Goal: Transaction & Acquisition: Purchase product/service

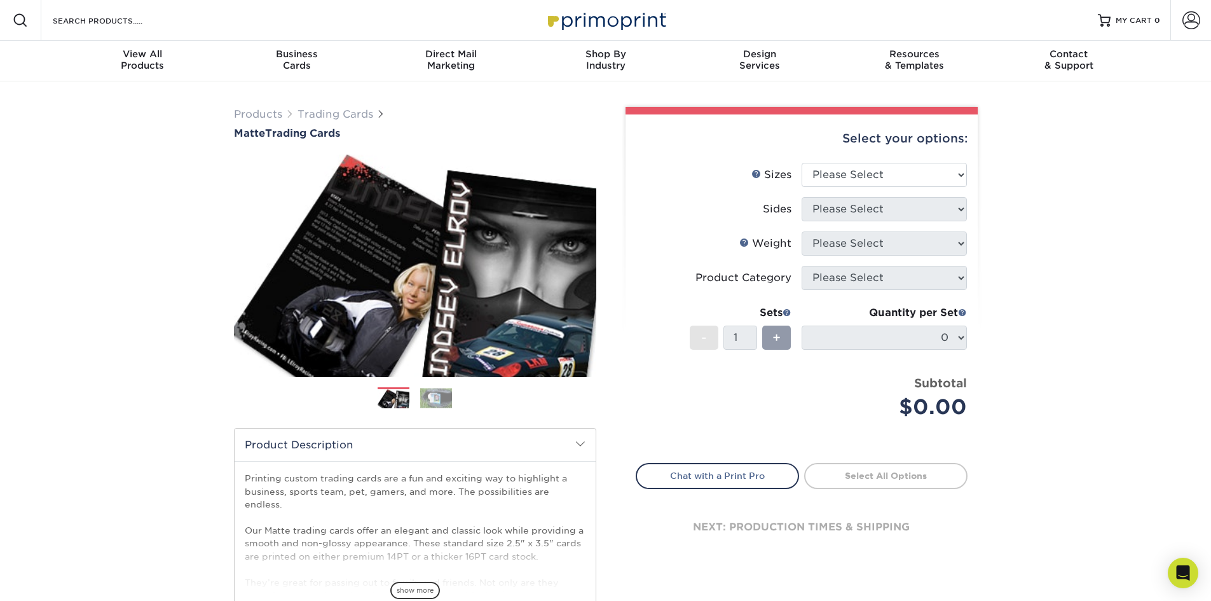
click at [1098, 287] on div "Products Trading Cards Matte Trading Cards" at bounding box center [605, 420] width 1211 height 679
click at [911, 163] on select "Please Select 2.5" x 3.5"" at bounding box center [884, 175] width 165 height 24
select select "2.50x3.50"
click at [802, 163] on select "Please Select 2.5" x 3.5"" at bounding box center [884, 175] width 165 height 24
click at [899, 218] on select "Please Select Print Both Sides Print Front Only" at bounding box center [884, 209] width 165 height 24
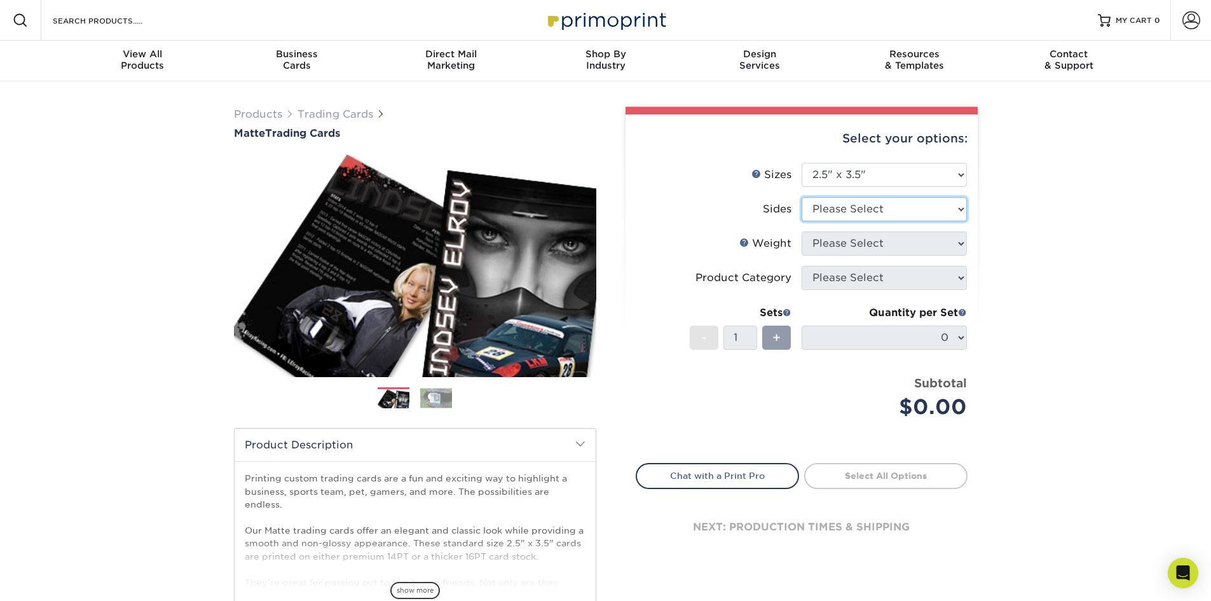
select select "13abbda7-1d64-4f25-8bb2-c179b224825d"
click at [802, 197] on select "Please Select Print Both Sides Print Front Only" at bounding box center [884, 209] width 165 height 24
click at [899, 238] on select "Please Select 16PT 14PT" at bounding box center [884, 243] width 165 height 24
select select "16PT"
click at [802, 231] on select "Please Select 16PT 14PT" at bounding box center [884, 243] width 165 height 24
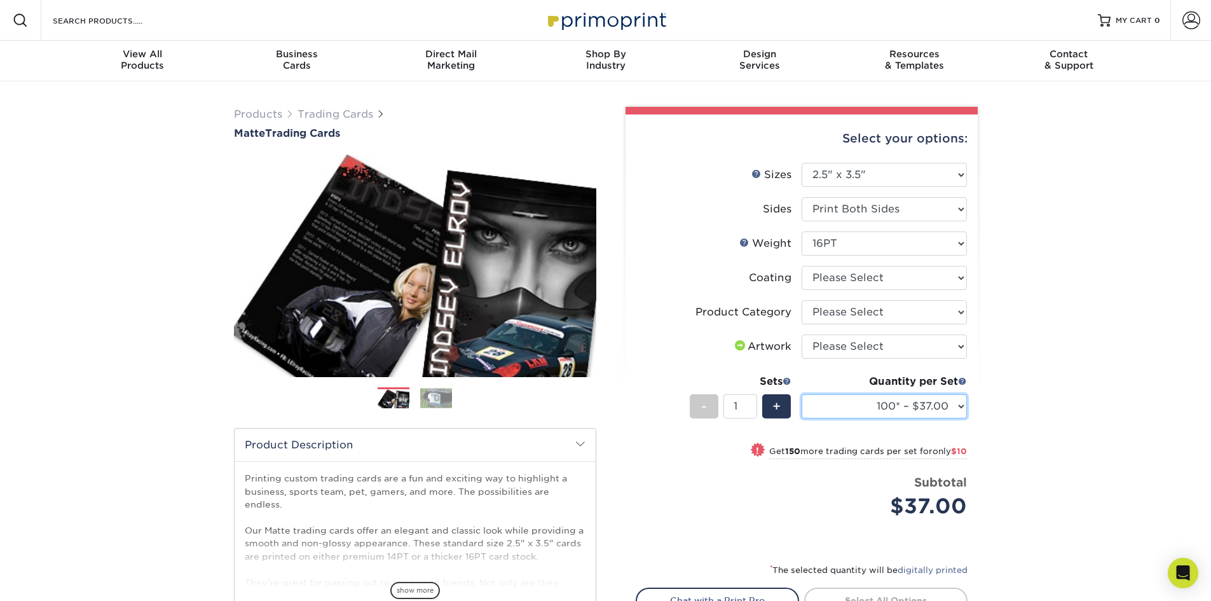
click at [918, 407] on select "100* – $37.00 250* – $47.00 500* – $58.00 1000 – $71.00 2500 – $141.00 5000 – $…" at bounding box center [884, 406] width 165 height 24
click at [1052, 413] on div "Products Trading Cards Matte Trading Cards" at bounding box center [605, 420] width 1211 height 679
click at [887, 315] on select "Please Select Trading Cards" at bounding box center [884, 312] width 165 height 24
click at [911, 264] on li "Weight Help Weight Please Select 16PT 14PT" at bounding box center [802, 248] width 331 height 34
click at [904, 275] on select at bounding box center [884, 278] width 165 height 24
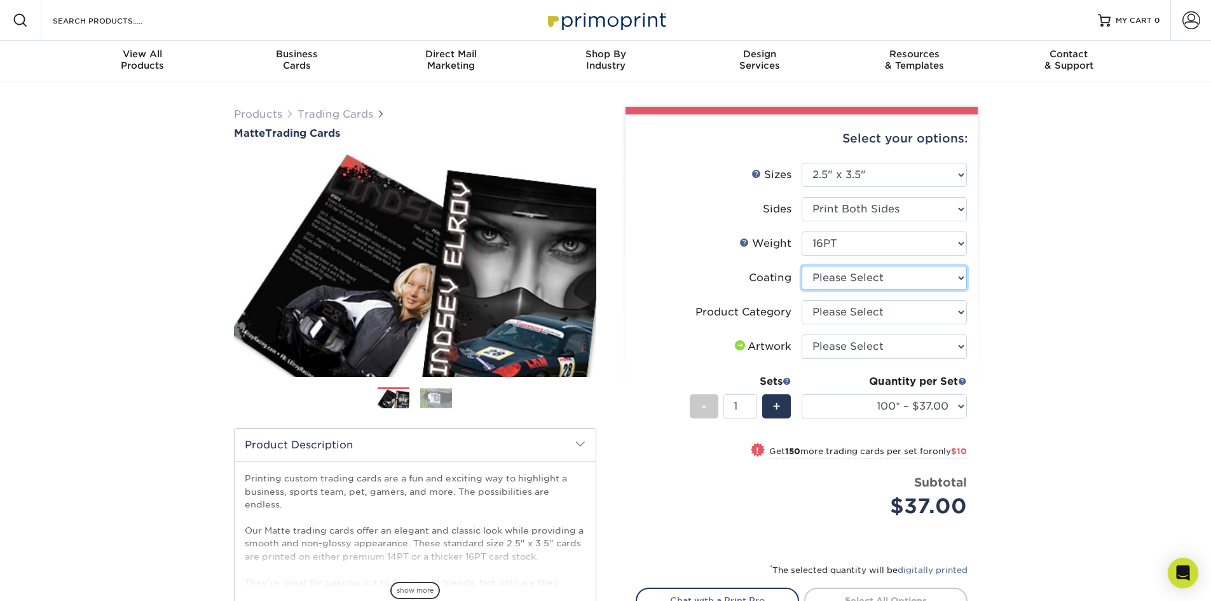
select select "121bb7b5-3b4d-429f-bd8d-bbf80e953313"
click at [802, 266] on select at bounding box center [884, 278] width 165 height 24
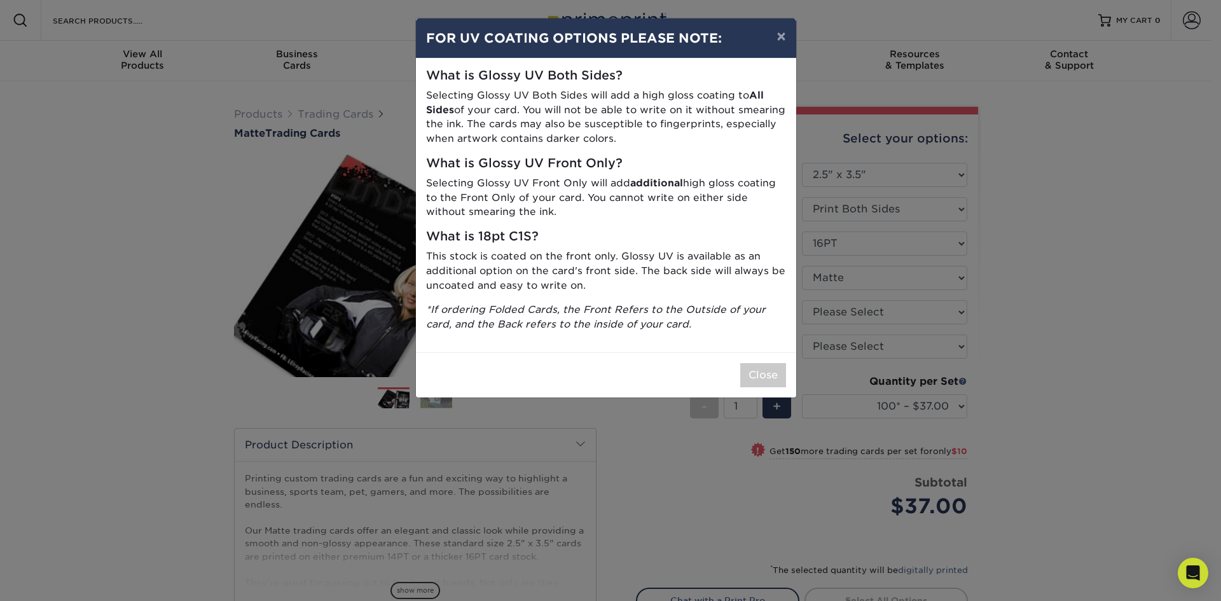
click at [759, 351] on div "What is Glossy UV Both Sides? Selecting Glossy UV Both Sides will add a high gl…" at bounding box center [606, 206] width 380 height 294
click at [757, 368] on button "Close" at bounding box center [763, 375] width 46 height 24
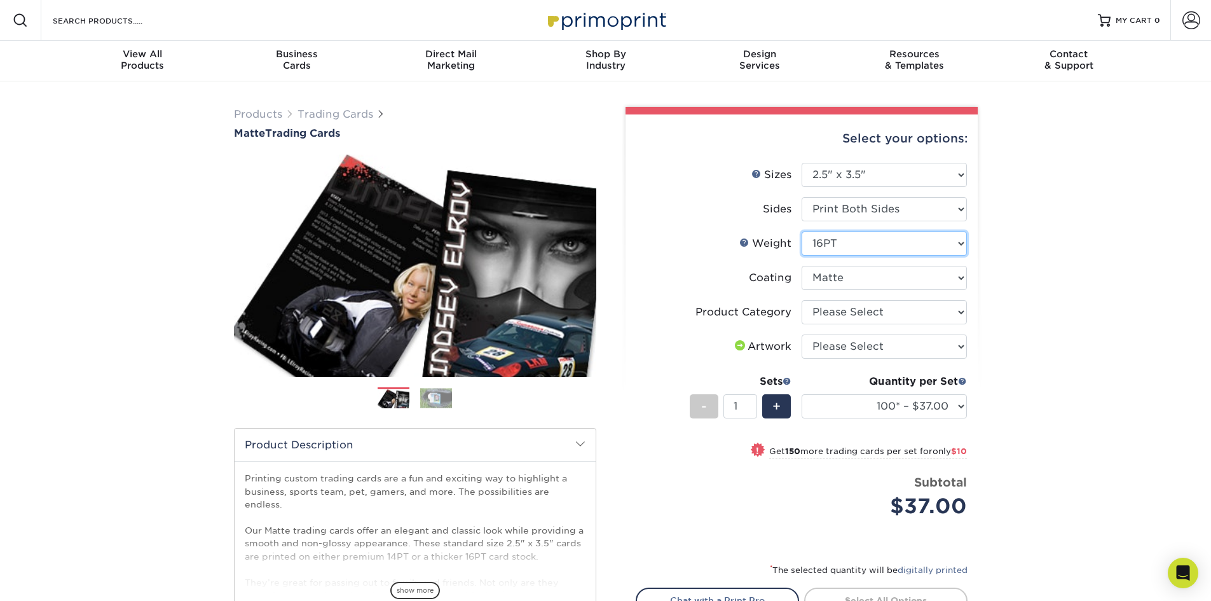
click at [909, 249] on select "Please Select 16PT 14PT" at bounding box center [884, 243] width 165 height 24
select select "14PT"
click at [802, 231] on select "Please Select 16PT 14PT" at bounding box center [884, 243] width 165 height 24
select select "-1"
click at [898, 283] on select at bounding box center [884, 278] width 165 height 24
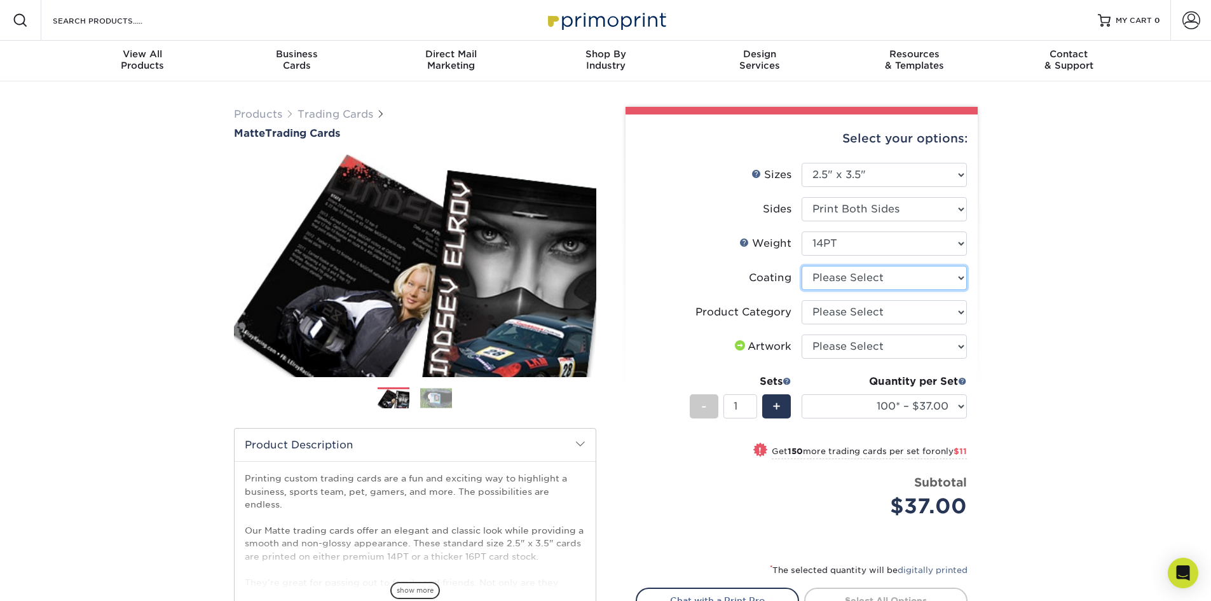
click at [898, 283] on select at bounding box center [884, 278] width 165 height 24
click at [881, 314] on select "Please Select Trading Cards" at bounding box center [884, 312] width 165 height 24
select select "c2f9bce9-36c2-409d-b101-c29d9d031e18"
click at [802, 300] on select "Please Select Trading Cards" at bounding box center [884, 312] width 165 height 24
click at [895, 350] on select "Please Select I will upload files I need a design - $100" at bounding box center [884, 346] width 165 height 24
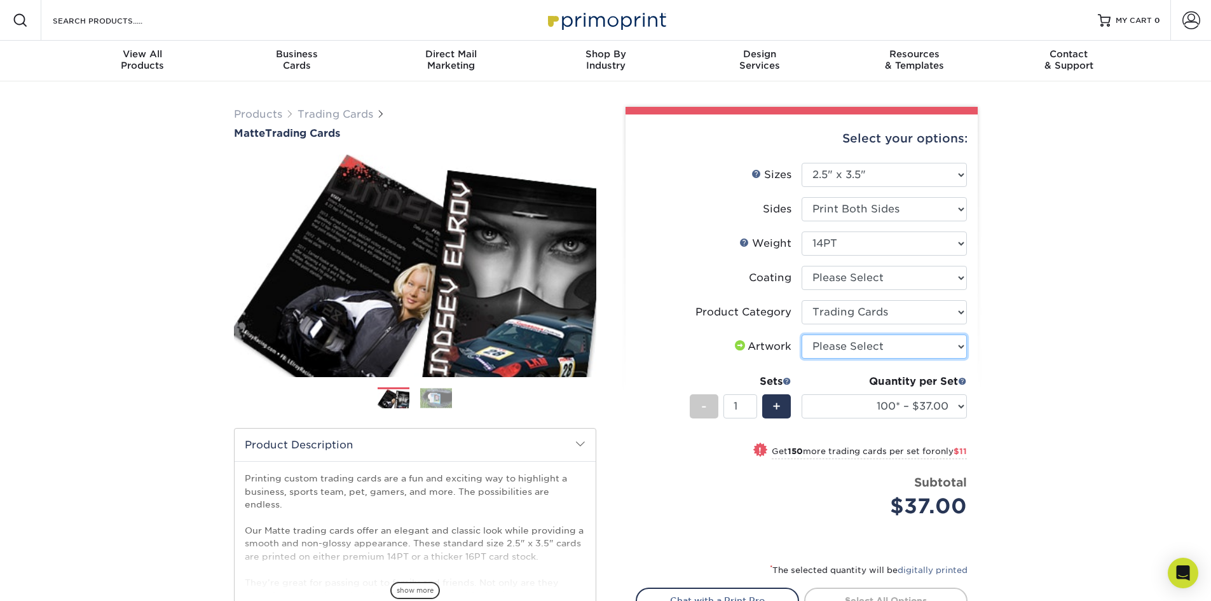
select select "upload"
click at [802, 334] on select "Please Select I will upload files I need a design - $100" at bounding box center [884, 346] width 165 height 24
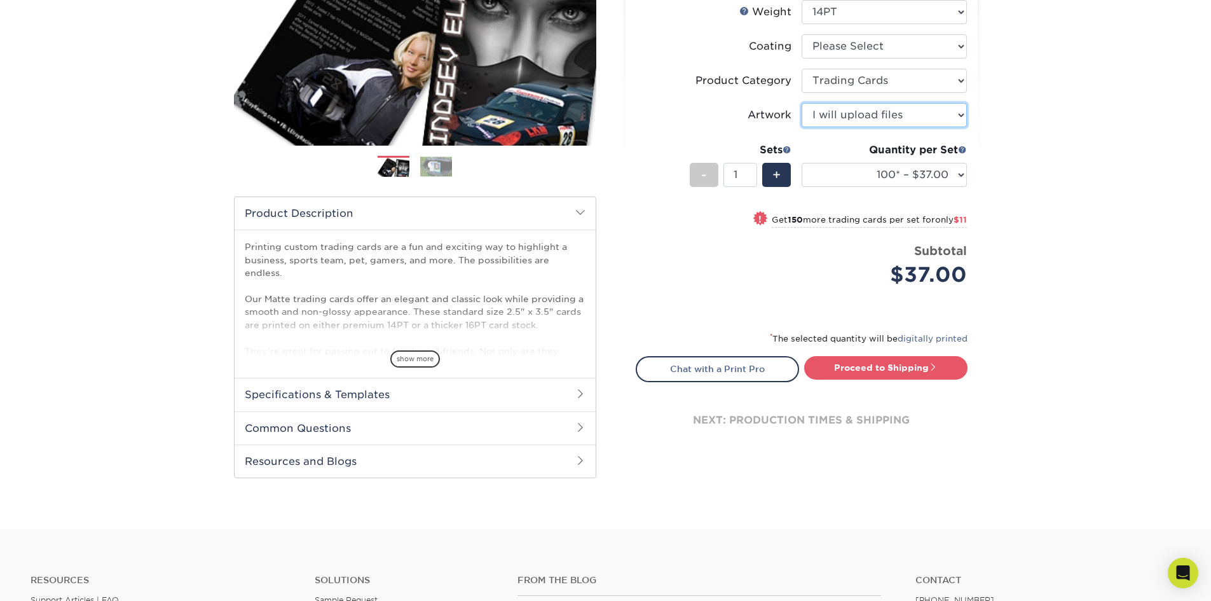
scroll to position [254, 0]
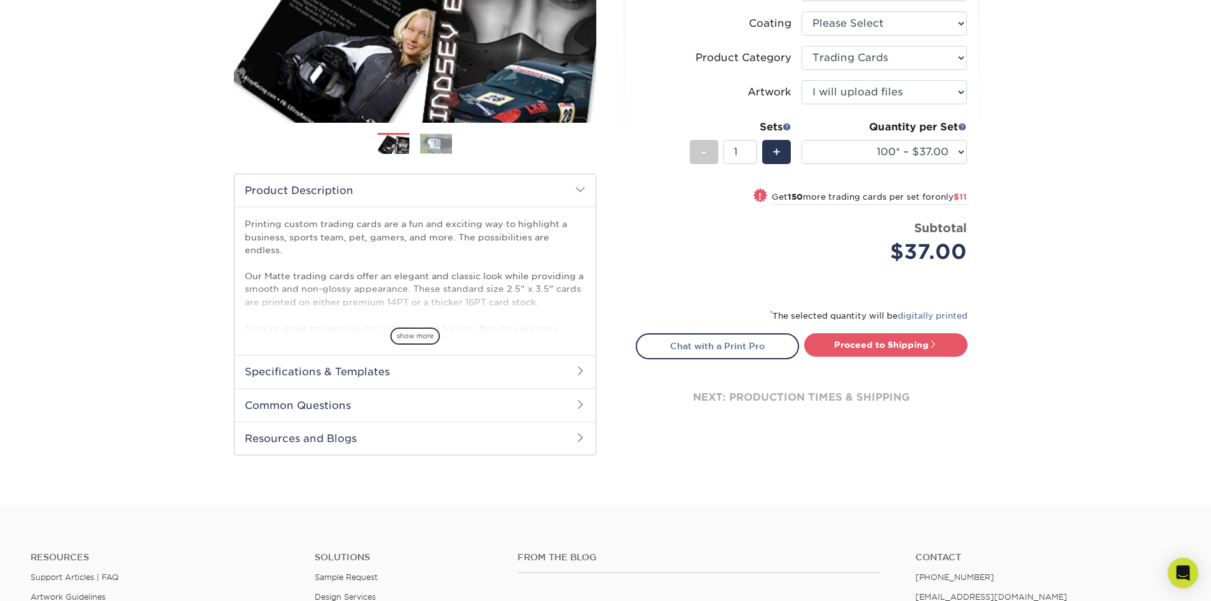
click at [497, 370] on h2 "Specifications & Templates" at bounding box center [415, 371] width 361 height 33
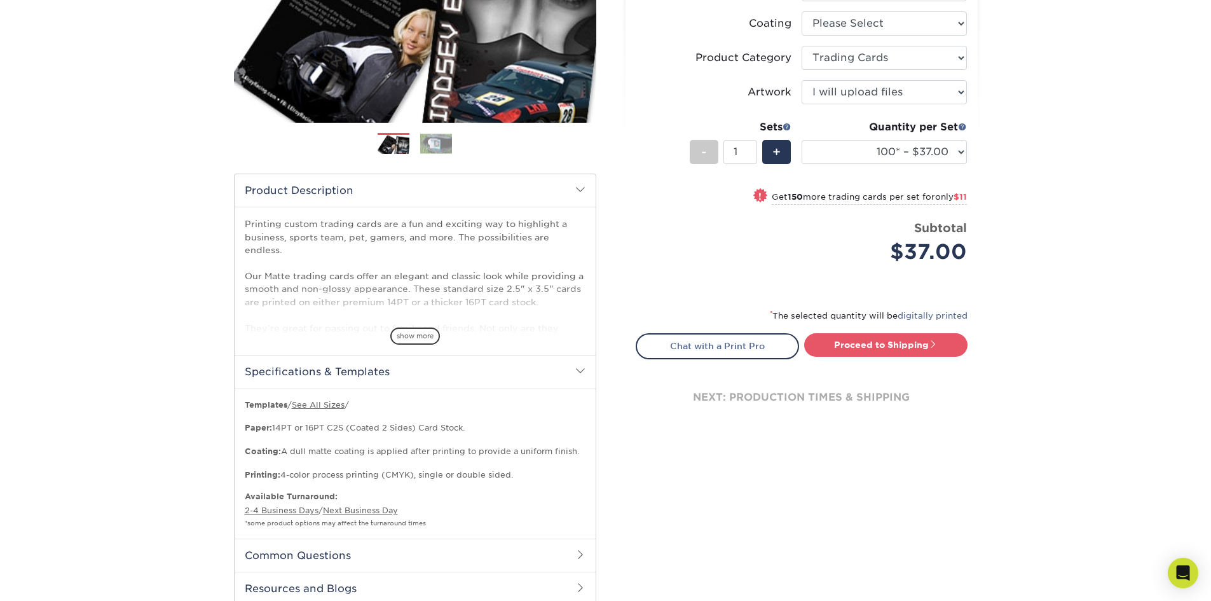
click at [497, 370] on h2 "Specifications & Templates" at bounding box center [415, 371] width 361 height 33
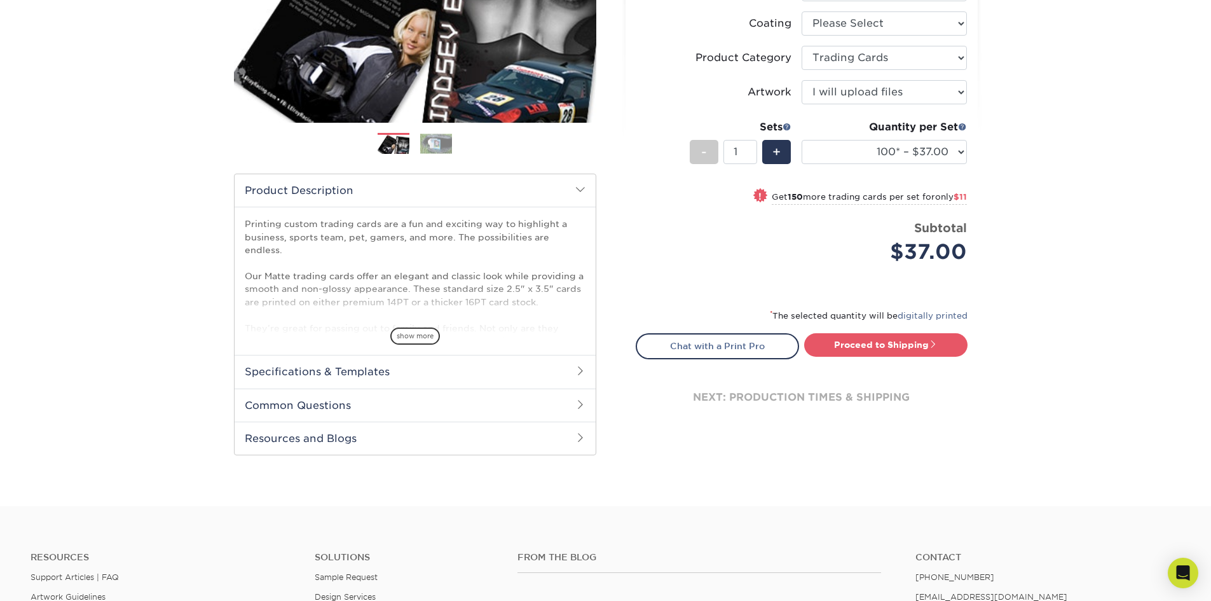
scroll to position [64, 0]
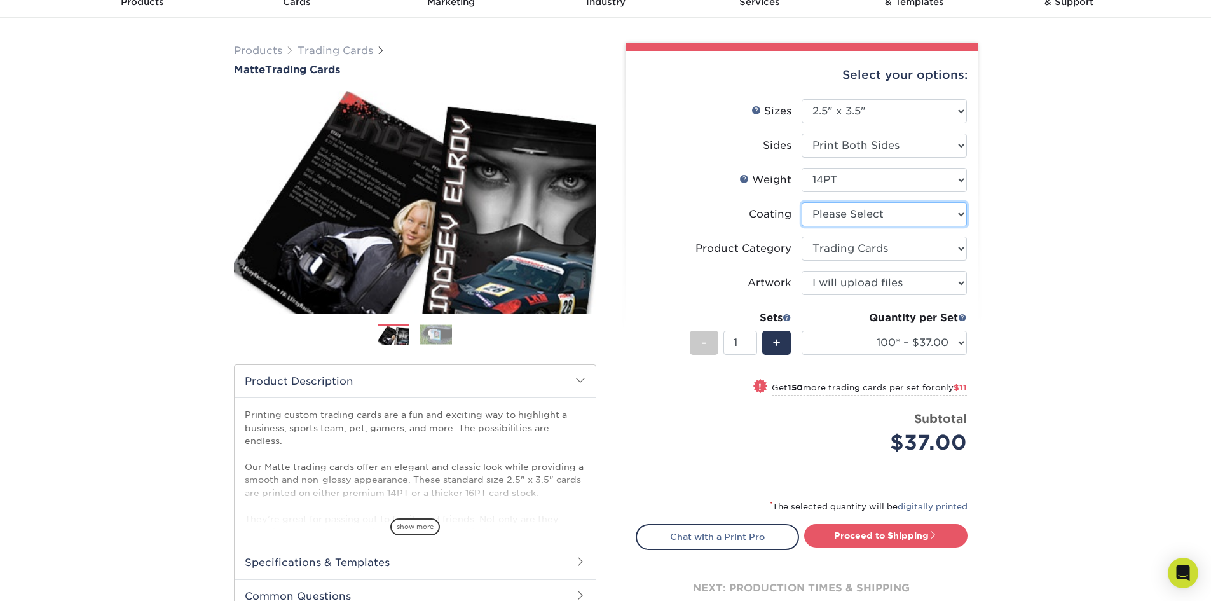
click at [877, 219] on select at bounding box center [884, 214] width 165 height 24
click at [875, 184] on select "Please Select 16PT 14PT" at bounding box center [884, 180] width 165 height 24
select select "16PT"
click at [802, 168] on select "Please Select 16PT 14PT" at bounding box center [884, 180] width 165 height 24
select select "-1"
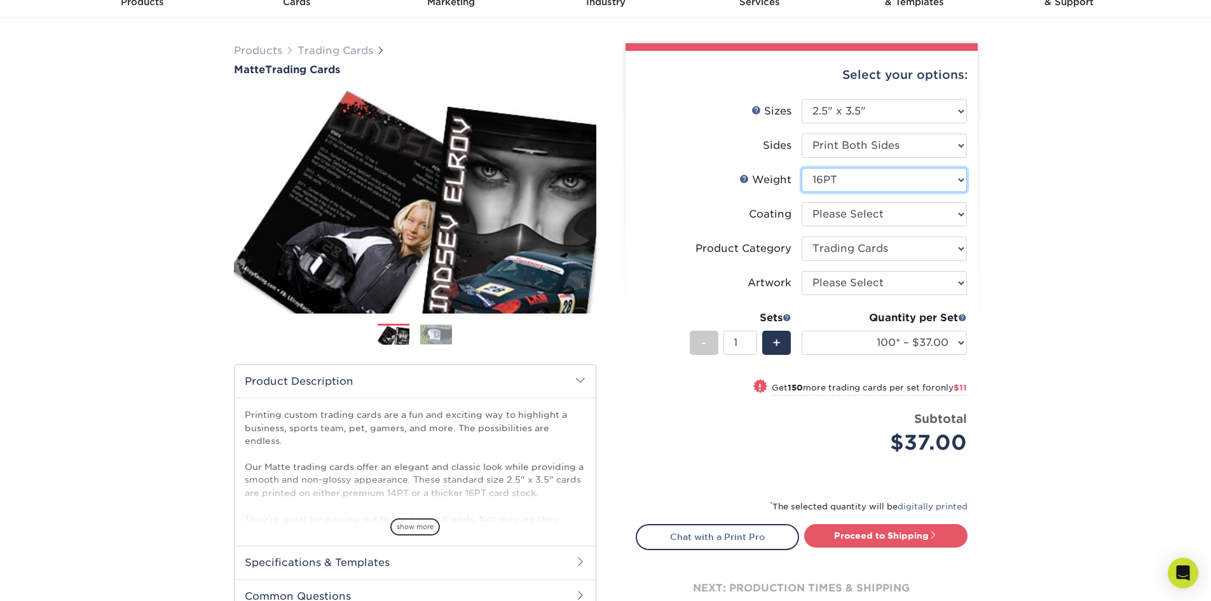
select select "-1"
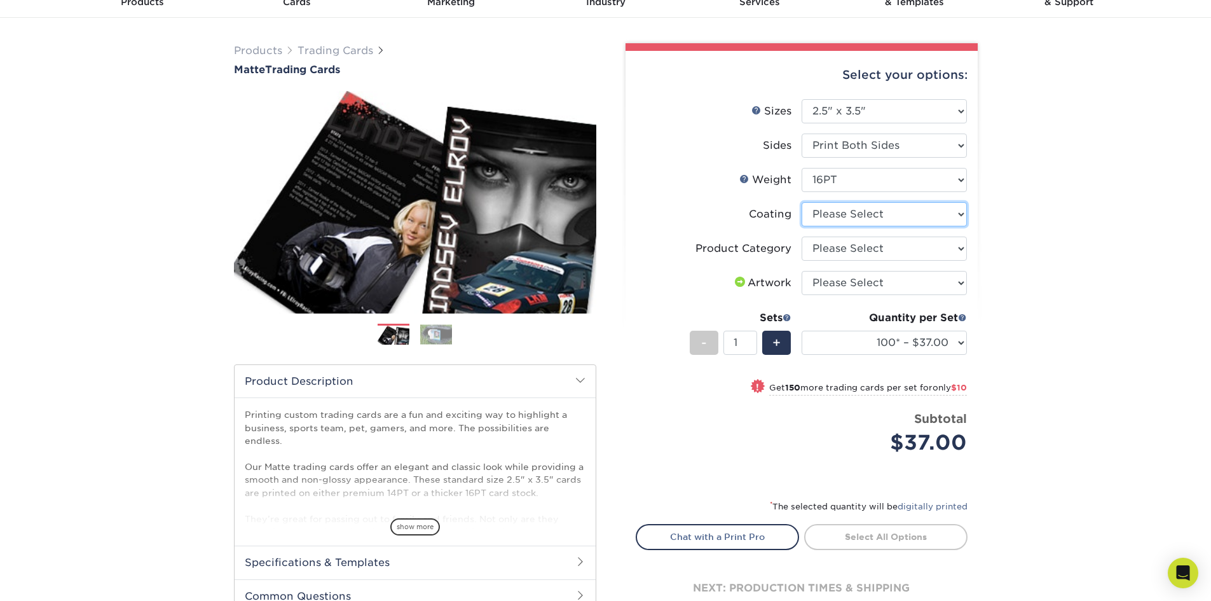
click at [899, 216] on select at bounding box center [884, 214] width 165 height 24
click at [802, 202] on select at bounding box center [884, 214] width 165 height 24
click at [870, 250] on select "Please Select Trading Cards" at bounding box center [884, 249] width 165 height 24
click at [880, 216] on select at bounding box center [884, 214] width 165 height 24
select select "121bb7b5-3b4d-429f-bd8d-bbf80e953313"
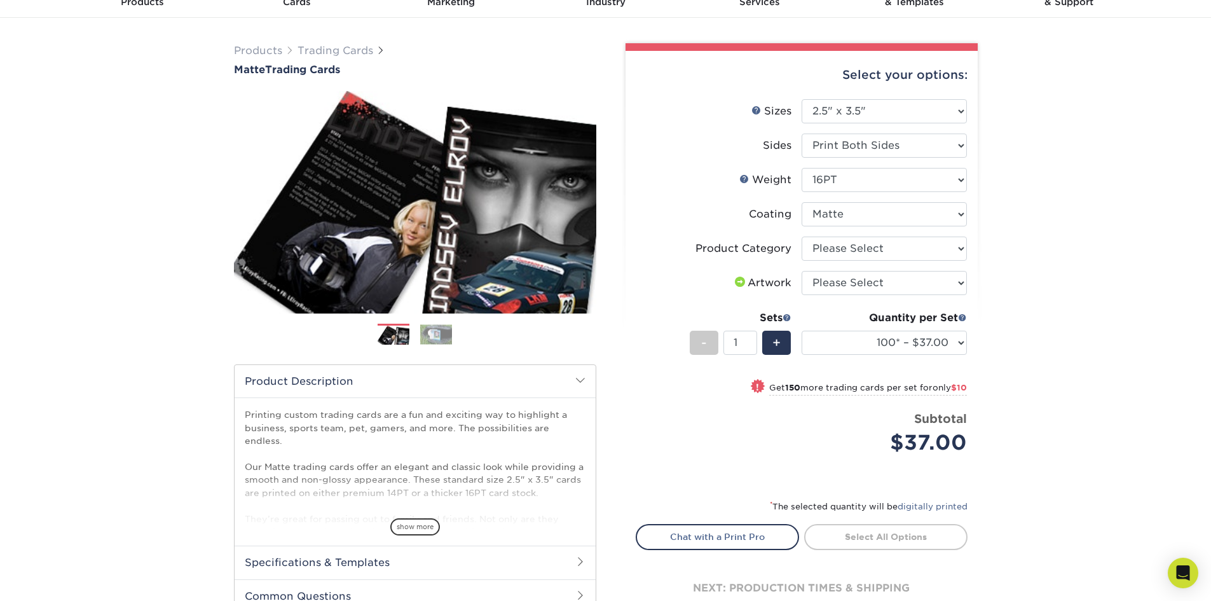
click at [802, 202] on select at bounding box center [884, 214] width 165 height 24
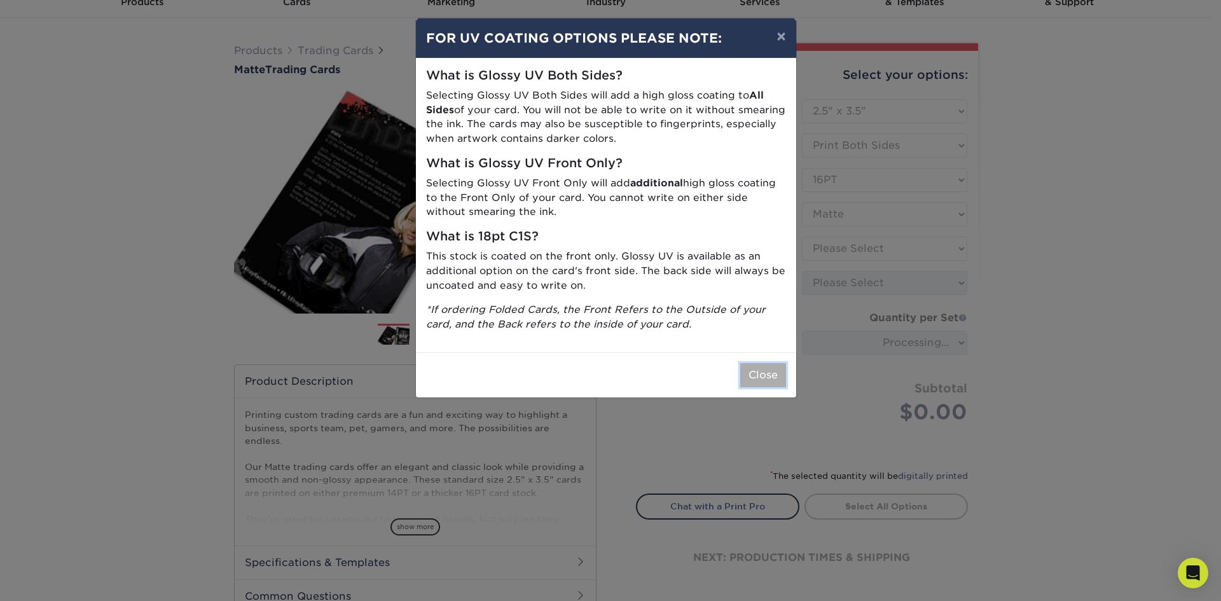
click at [748, 371] on button "Close" at bounding box center [763, 375] width 46 height 24
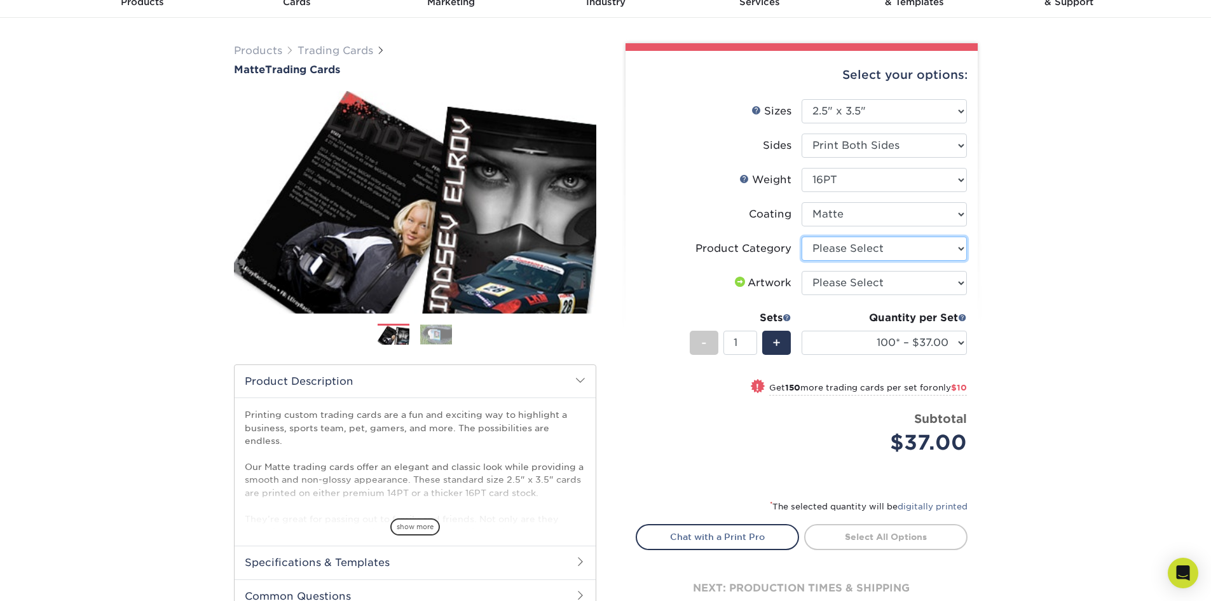
click at [870, 250] on select "Please Select Trading Cards" at bounding box center [884, 249] width 165 height 24
select select "c2f9bce9-36c2-409d-b101-c29d9d031e18"
click at [802, 237] on select "Please Select Trading Cards" at bounding box center [884, 249] width 165 height 24
click at [933, 278] on select "Please Select I will upload files I need a design - $100" at bounding box center [884, 283] width 165 height 24
select select "upload"
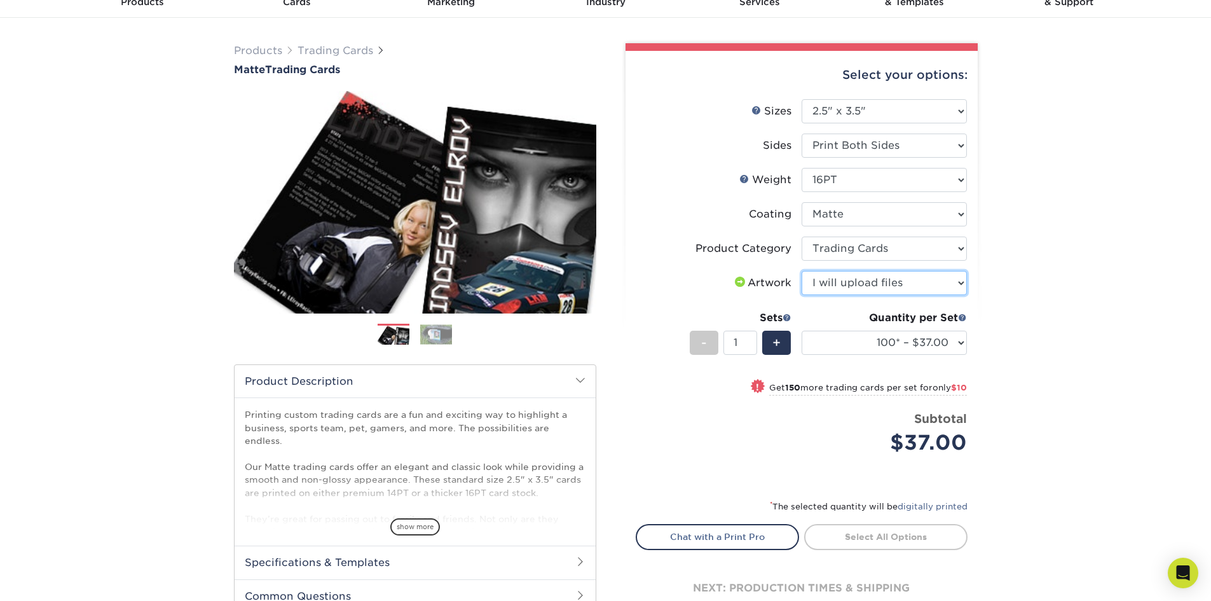
click at [802, 271] on select "Please Select I will upload files I need a design - $100" at bounding box center [884, 283] width 165 height 24
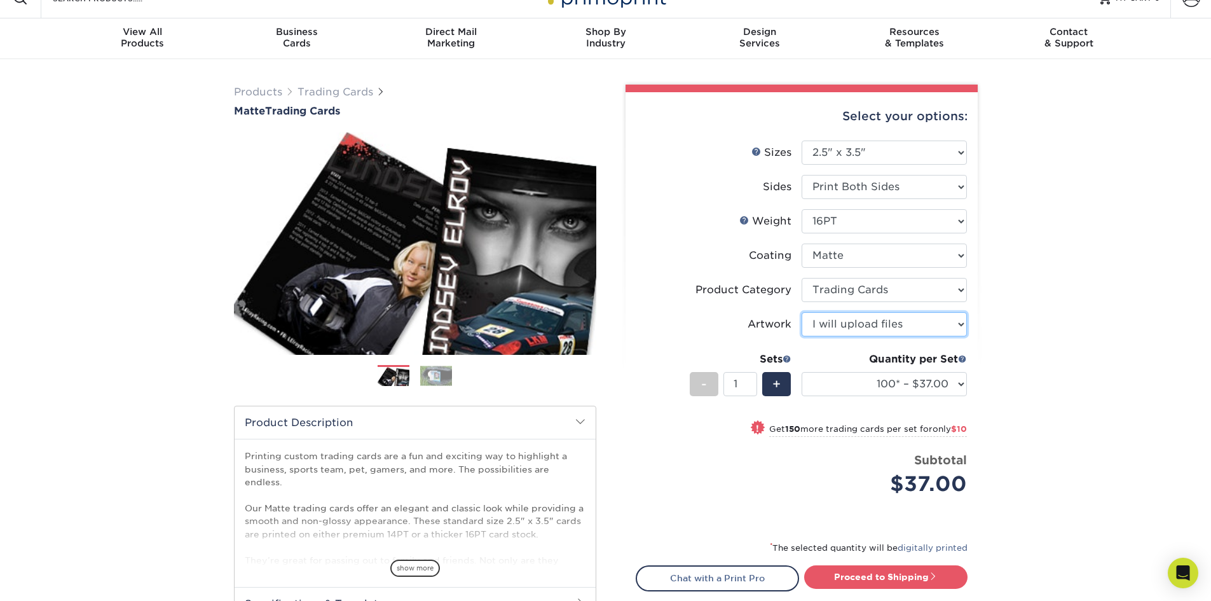
scroll to position [0, 0]
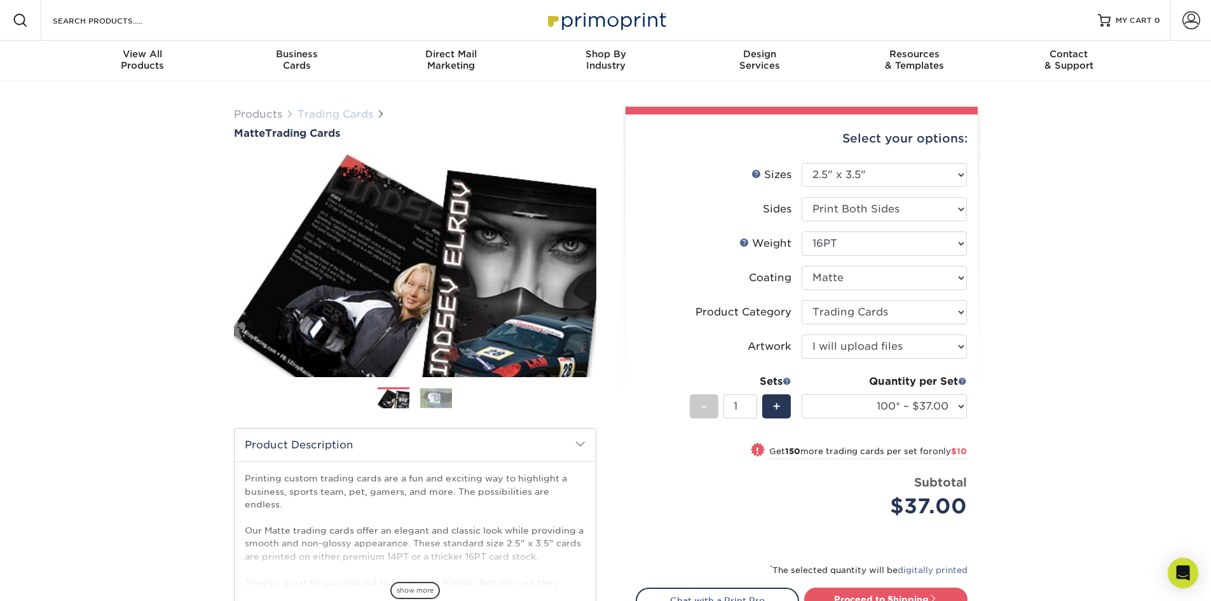
click at [357, 113] on link "Trading Cards" at bounding box center [336, 114] width 76 height 12
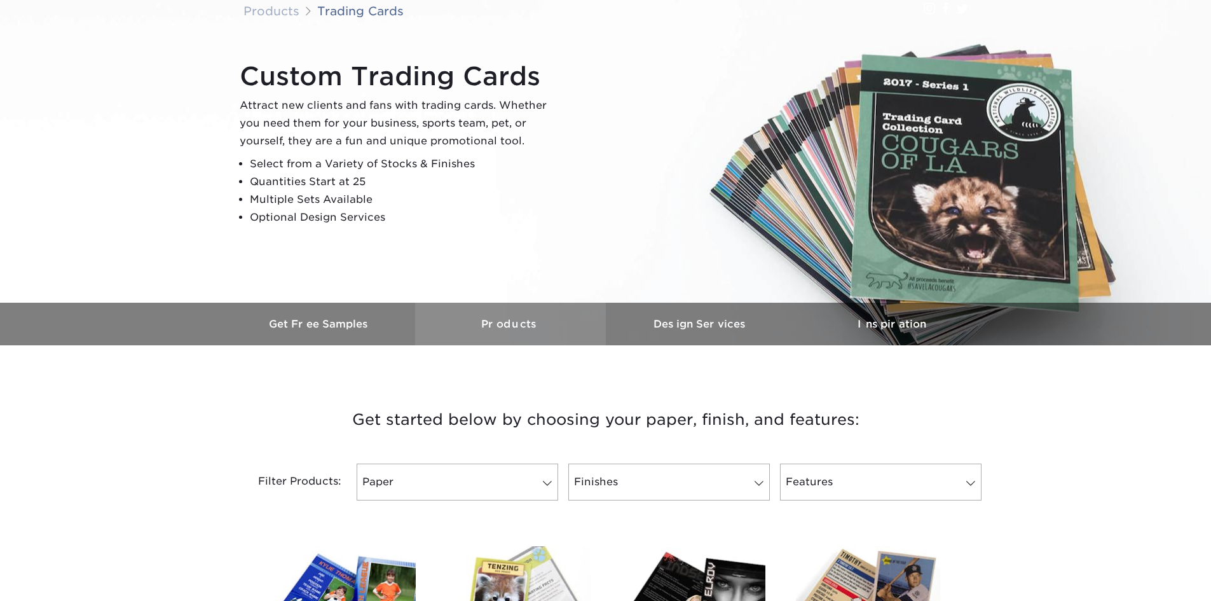
scroll to position [254, 0]
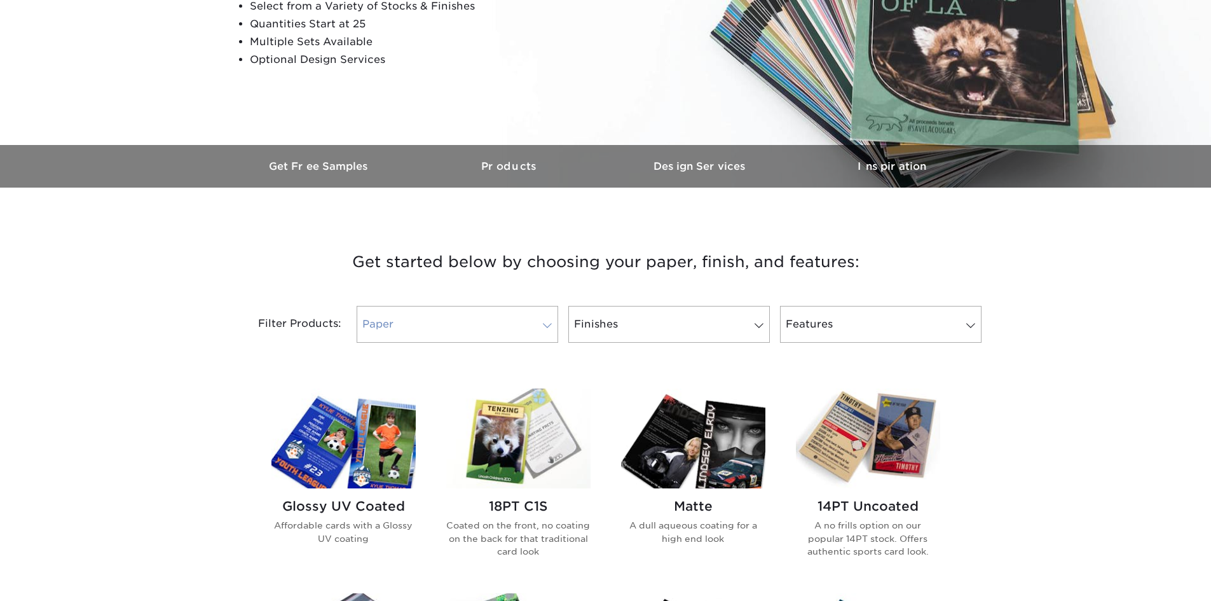
click at [499, 326] on link "Paper" at bounding box center [458, 324] width 202 height 37
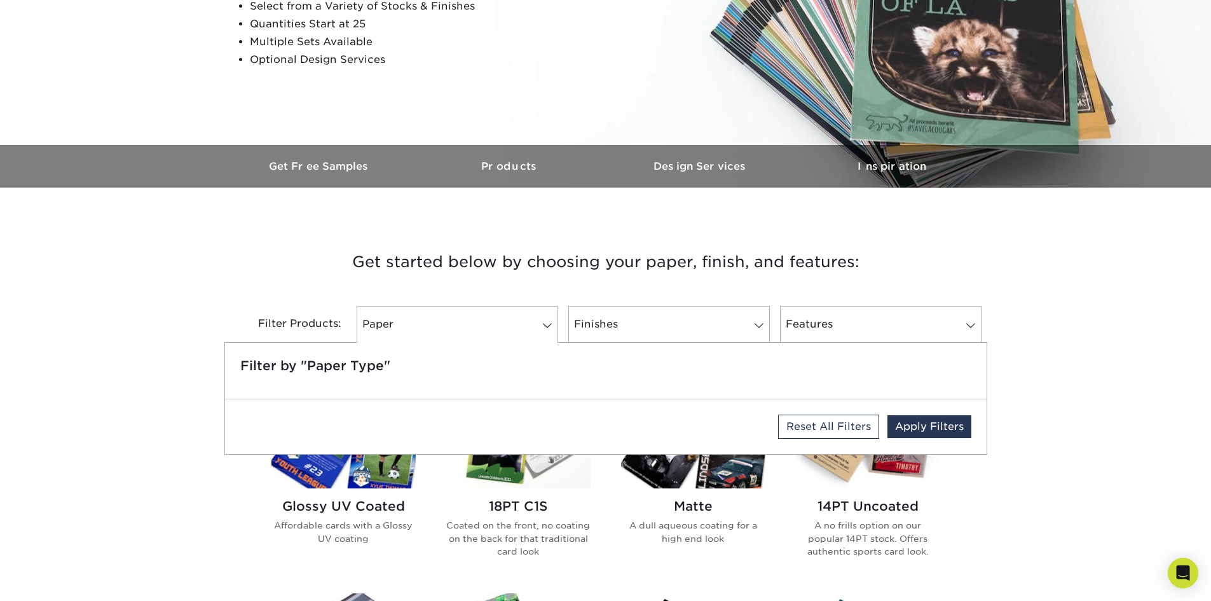
click at [479, 273] on h3 "Get started below by choosing your paper, finish, and features:" at bounding box center [606, 261] width 744 height 57
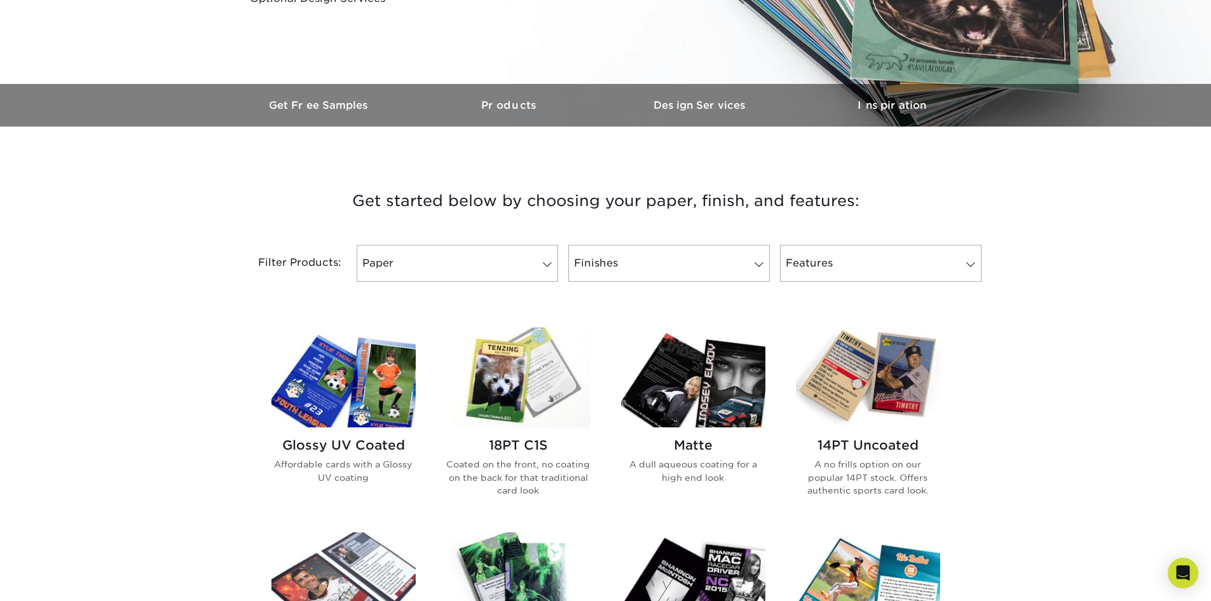
scroll to position [382, 0]
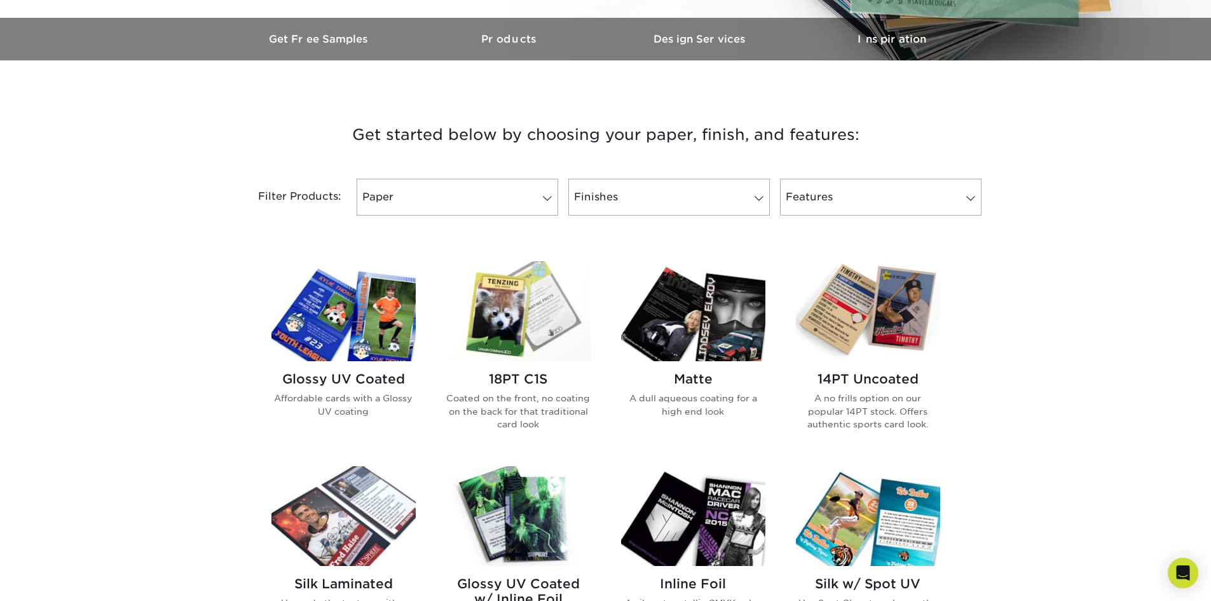
click at [498, 402] on p "Coated on the front, no coating on the back for that traditional card look" at bounding box center [518, 411] width 144 height 39
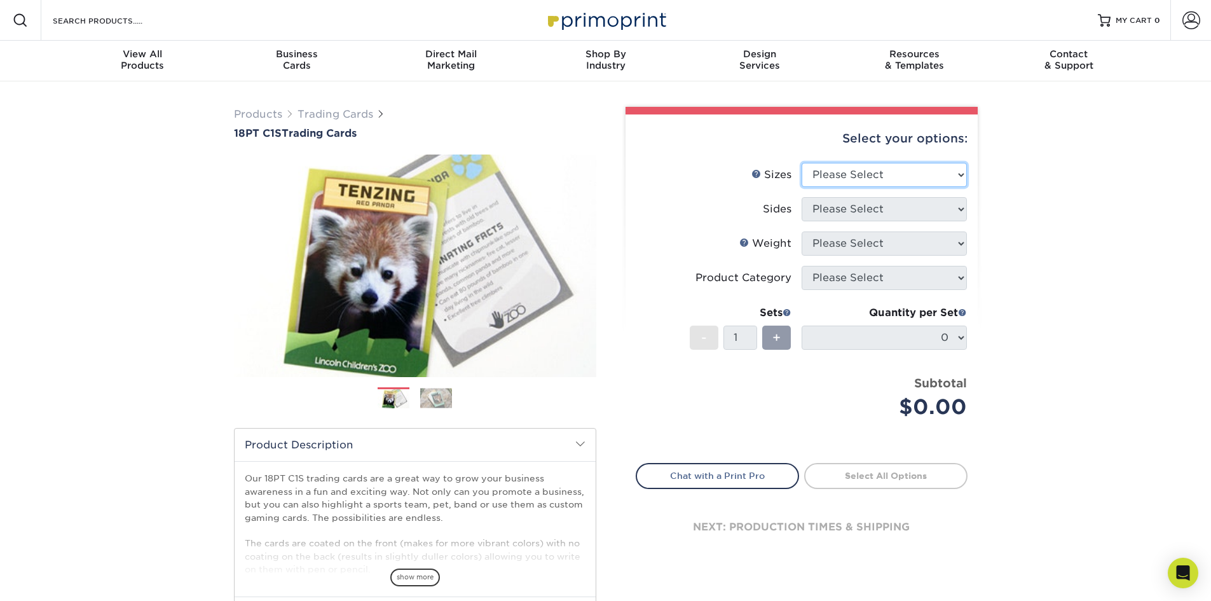
click at [888, 169] on select "Please Select 2.5" x 3.5"" at bounding box center [884, 175] width 165 height 24
select select "2.50x3.50"
click at [802, 163] on select "Please Select 2.5" x 3.5"" at bounding box center [884, 175] width 165 height 24
click at [844, 209] on select "Please Select Print Both Sides Print Front Only" at bounding box center [884, 209] width 165 height 24
select select "13abbda7-1d64-4f25-8bb2-c179b224825d"
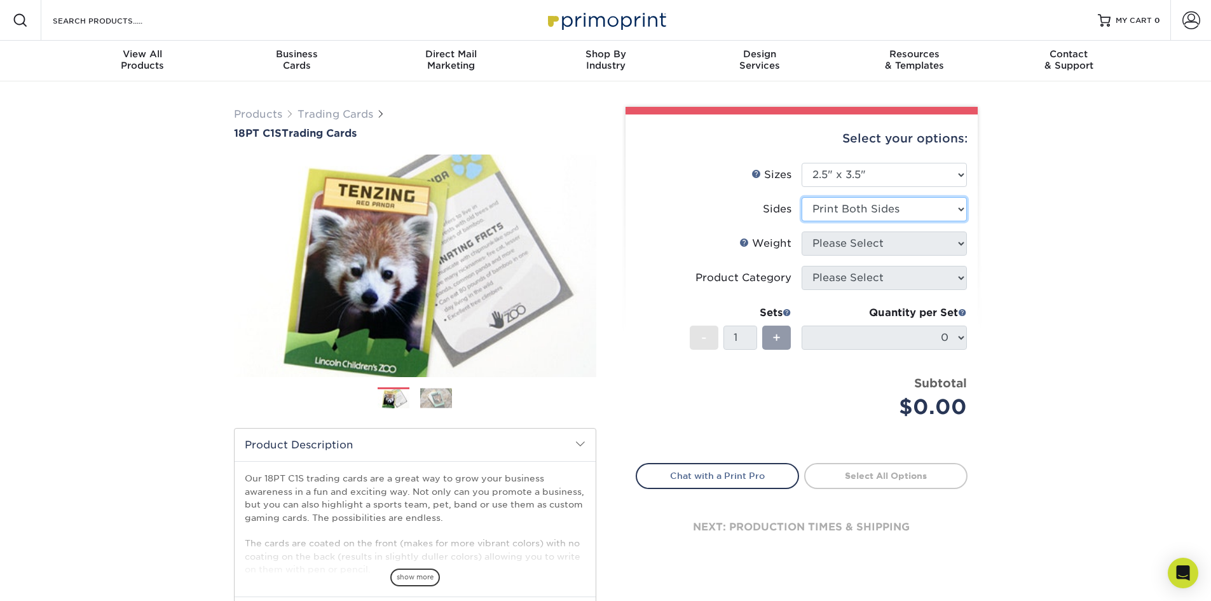
click at [802, 197] on select "Please Select Print Both Sides Print Front Only" at bounding box center [884, 209] width 165 height 24
click at [853, 236] on select "Please Select 18PT C1S" at bounding box center [884, 243] width 165 height 24
select select "18PTC1S"
click at [802, 231] on select "Please Select 18PT C1S" at bounding box center [884, 243] width 165 height 24
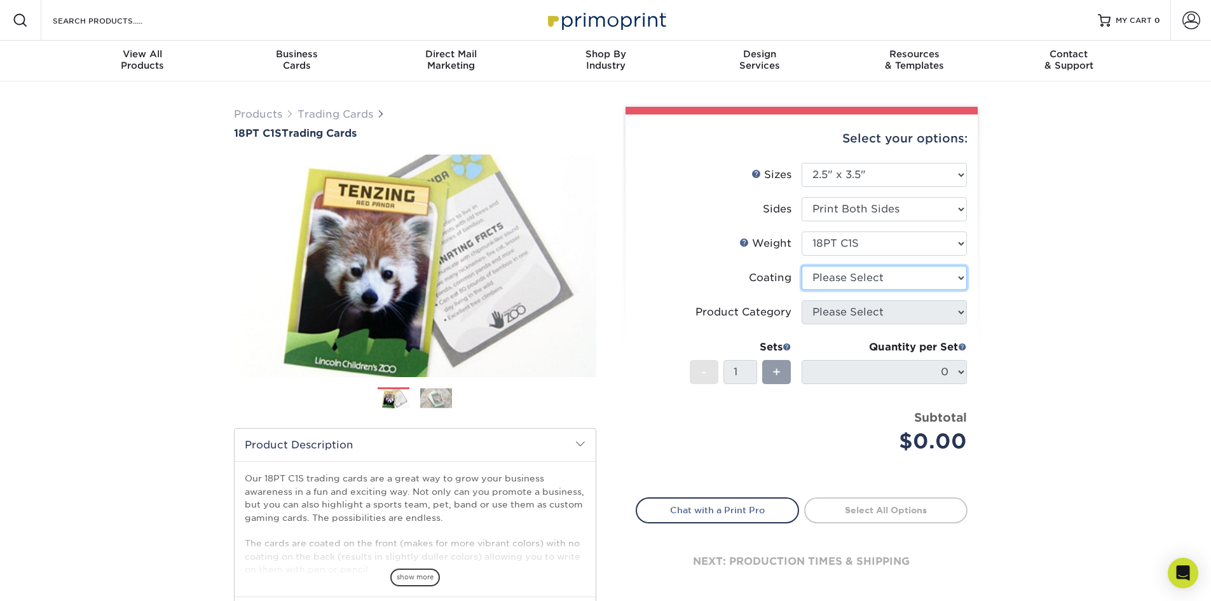
click at [853, 275] on select at bounding box center [884, 278] width 165 height 24
select select "1e8116af-acfc-44b1-83dc-8181aa338834"
click at [802, 266] on select at bounding box center [884, 278] width 165 height 24
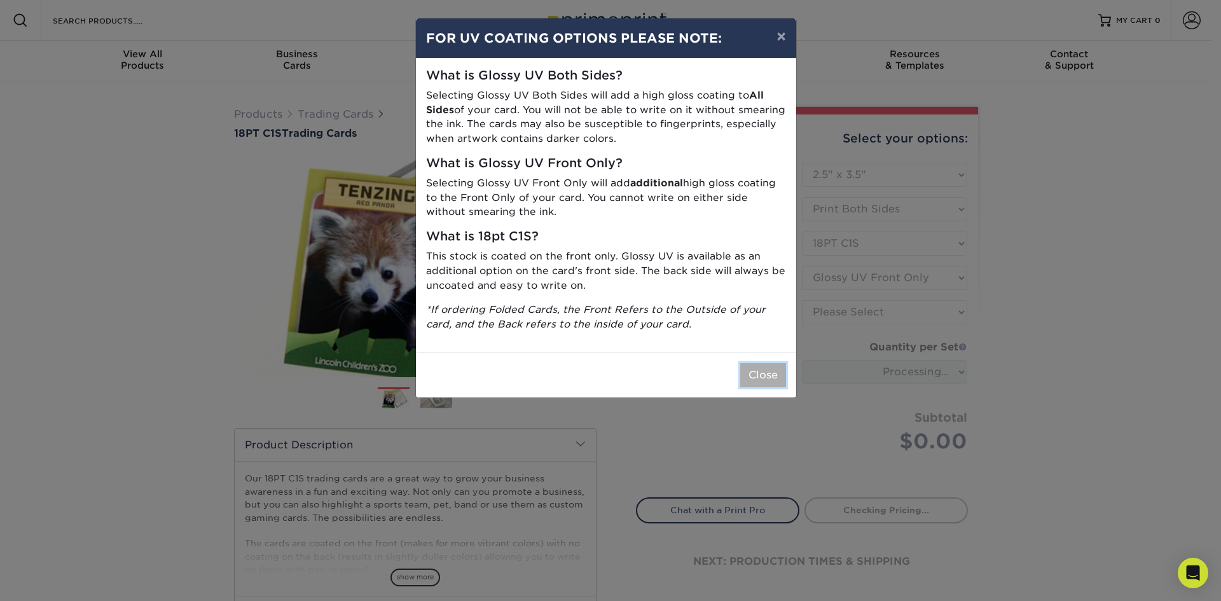
click at [769, 372] on button "Close" at bounding box center [763, 375] width 46 height 24
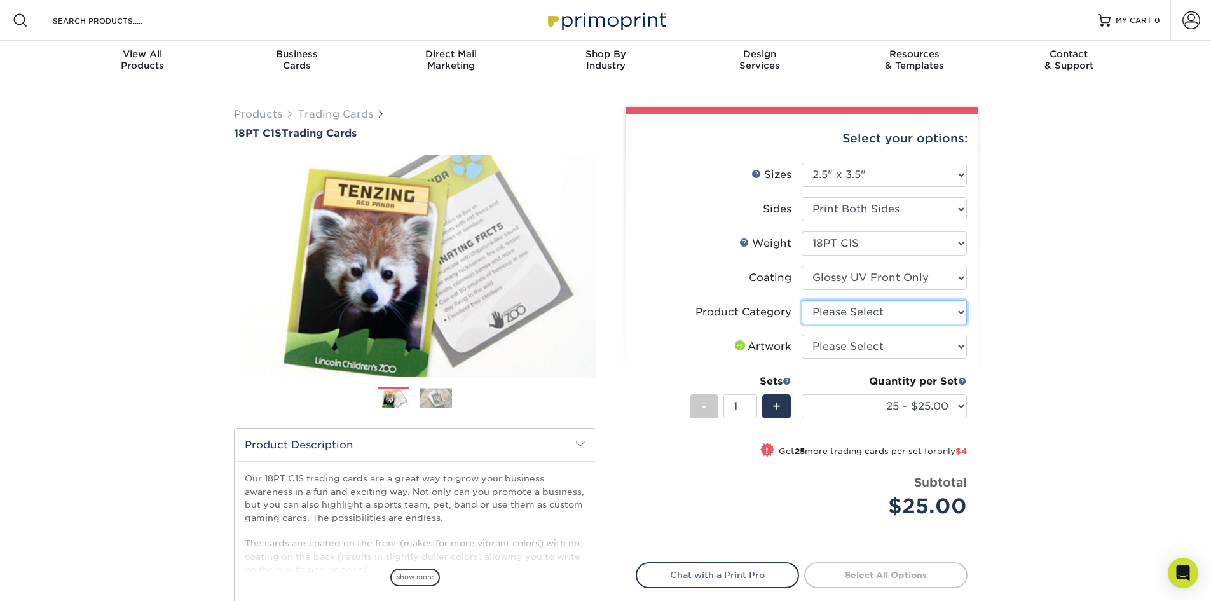
click at [917, 305] on select "Please Select Trading Cards" at bounding box center [884, 312] width 165 height 24
select select "c2f9bce9-36c2-409d-b101-c29d9d031e18"
click at [802, 300] on select "Please Select Trading Cards" at bounding box center [884, 312] width 165 height 24
click at [892, 343] on select "Please Select I will upload files I need a design - $100" at bounding box center [884, 346] width 165 height 24
select select "upload"
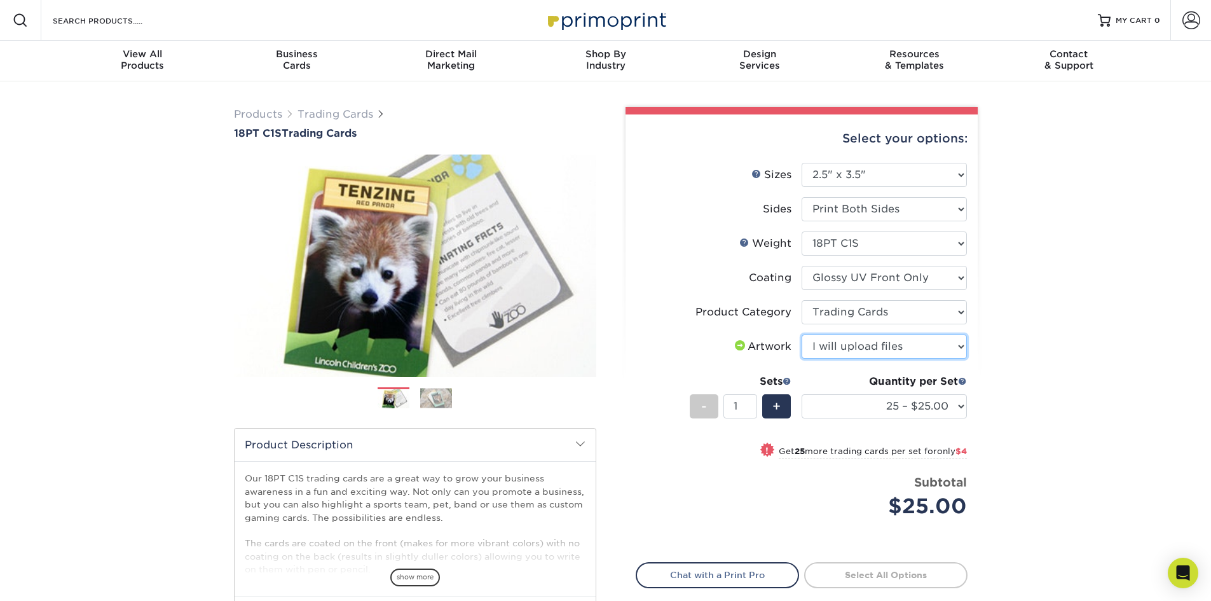
click at [802, 334] on select "Please Select I will upload files I need a design - $100" at bounding box center [884, 346] width 165 height 24
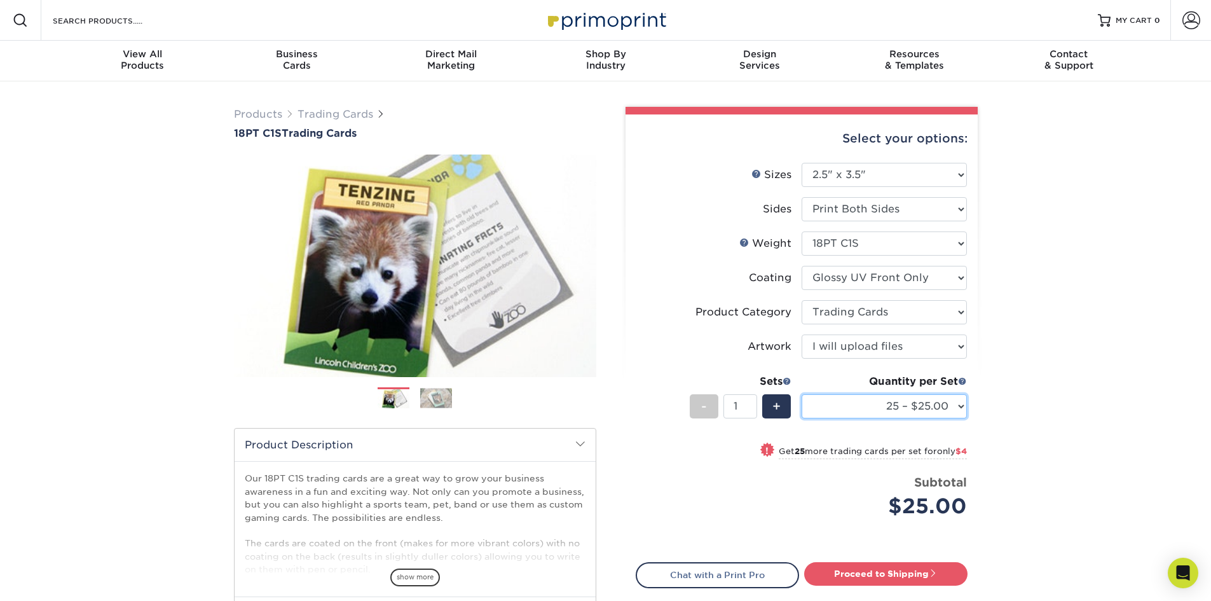
click at [948, 399] on select "25 – $25.00 50 – $29.00 75 – $37.00 100 – $41.00 250 – $48.00 500 – $58.00 1000…" at bounding box center [884, 406] width 165 height 24
select select "50 – $29.00"
click at [802, 394] on select "25 – $25.00 50 – $29.00 75 – $37.00 100 – $41.00 250 – $48.00 500 – $58.00 1000…" at bounding box center [884, 406] width 165 height 24
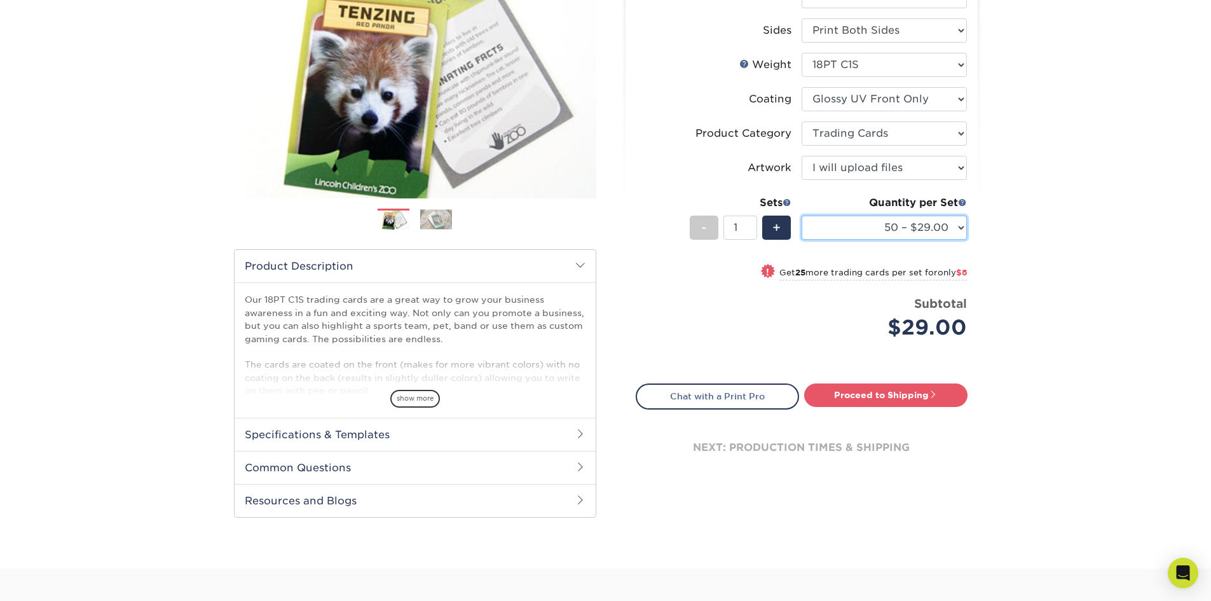
scroll to position [191, 0]
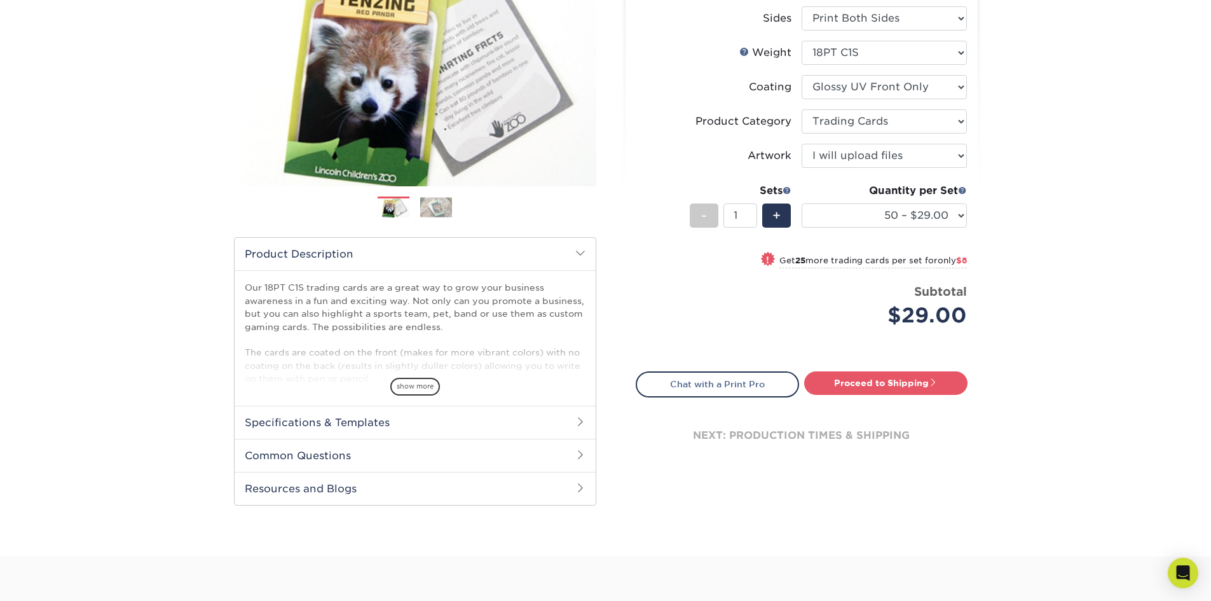
click at [518, 425] on h2 "Specifications & Templates" at bounding box center [415, 422] width 361 height 33
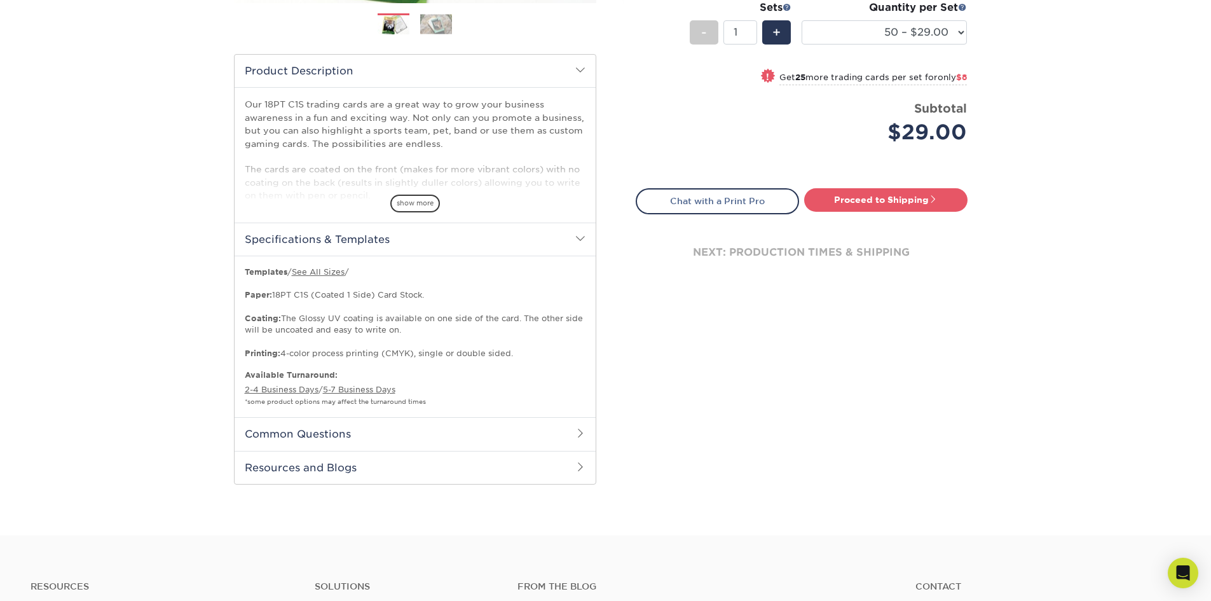
scroll to position [382, 0]
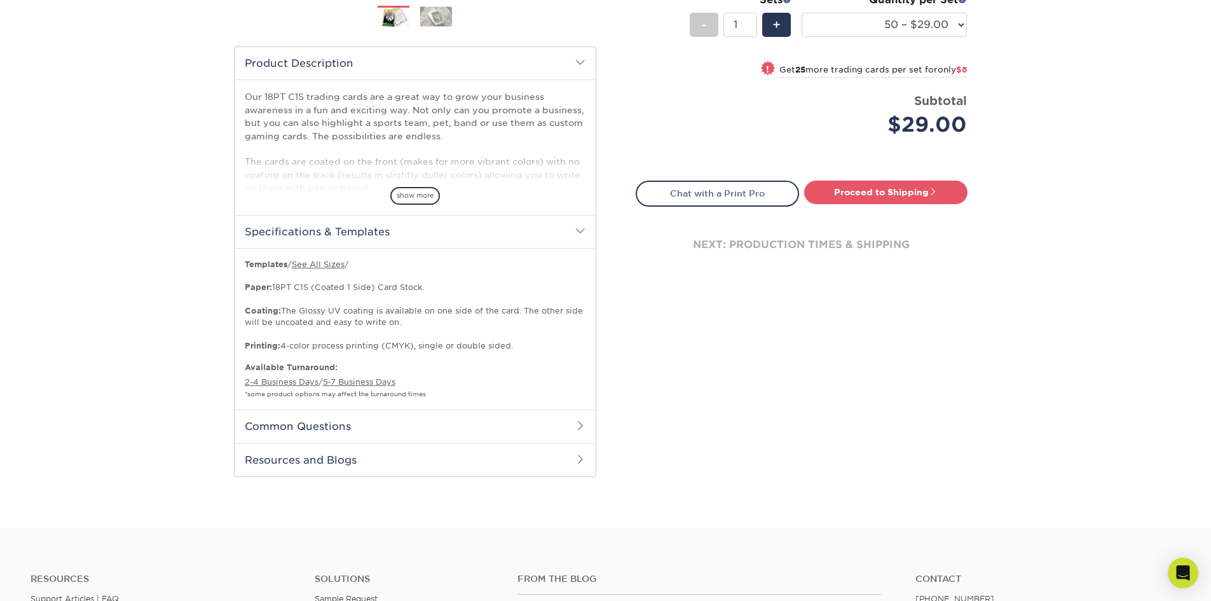
click at [665, 430] on div "Select your options: Sizes Help Sizes Please Select 2.5" x 3.5" Sides - 1" at bounding box center [797, 108] width 382 height 767
click at [478, 427] on h2 "Common Questions" at bounding box center [415, 426] width 361 height 33
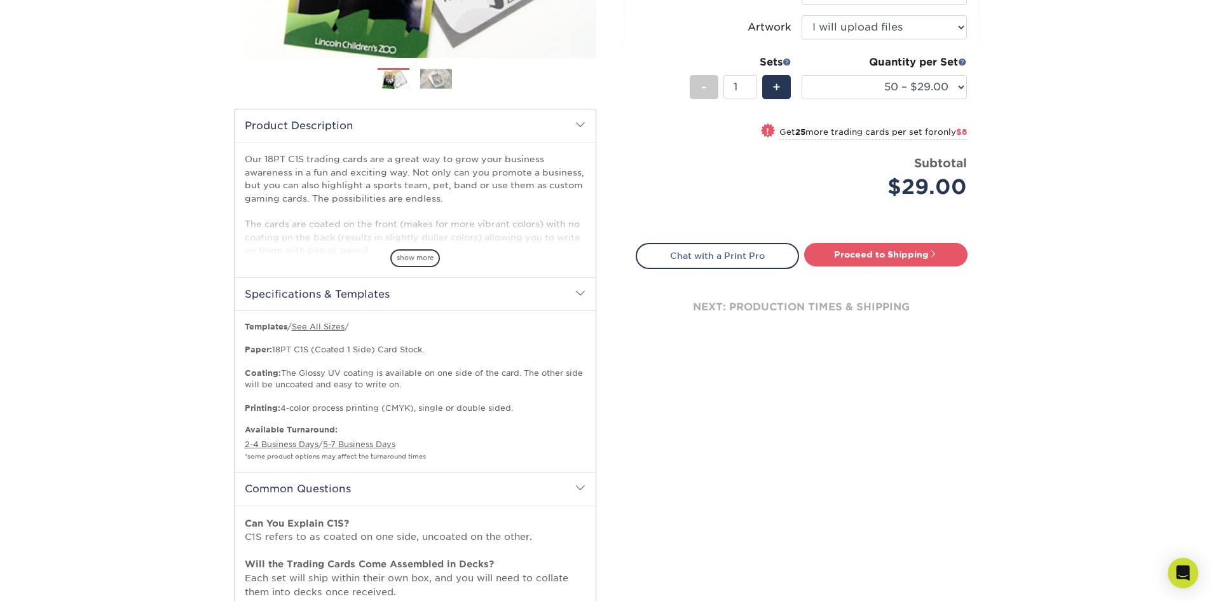
scroll to position [318, 0]
click at [879, 259] on link "Proceed to Shipping" at bounding box center [885, 255] width 163 height 23
type input "Set 1"
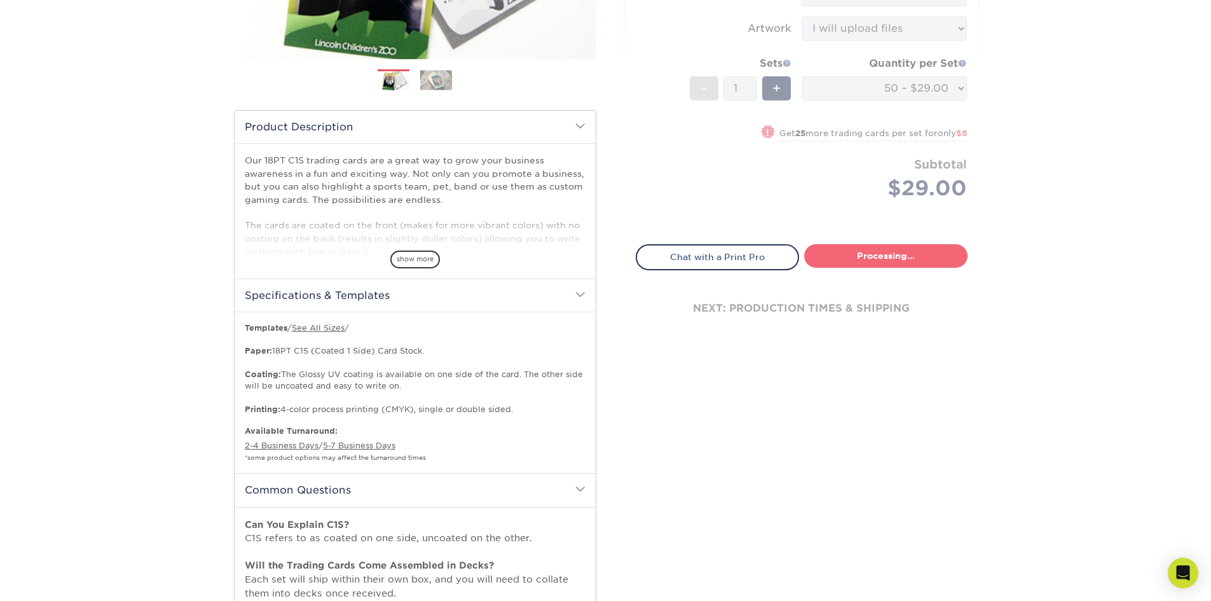
select select "43eb4afa-628e-487b-adac-7598d371c1af"
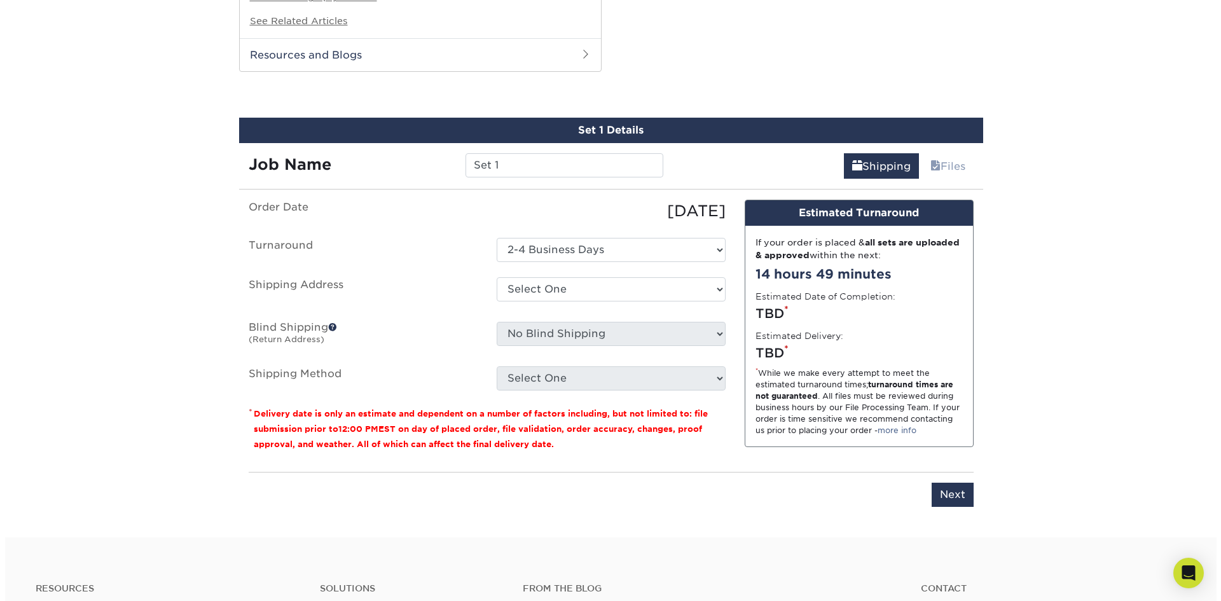
scroll to position [1075, 0]
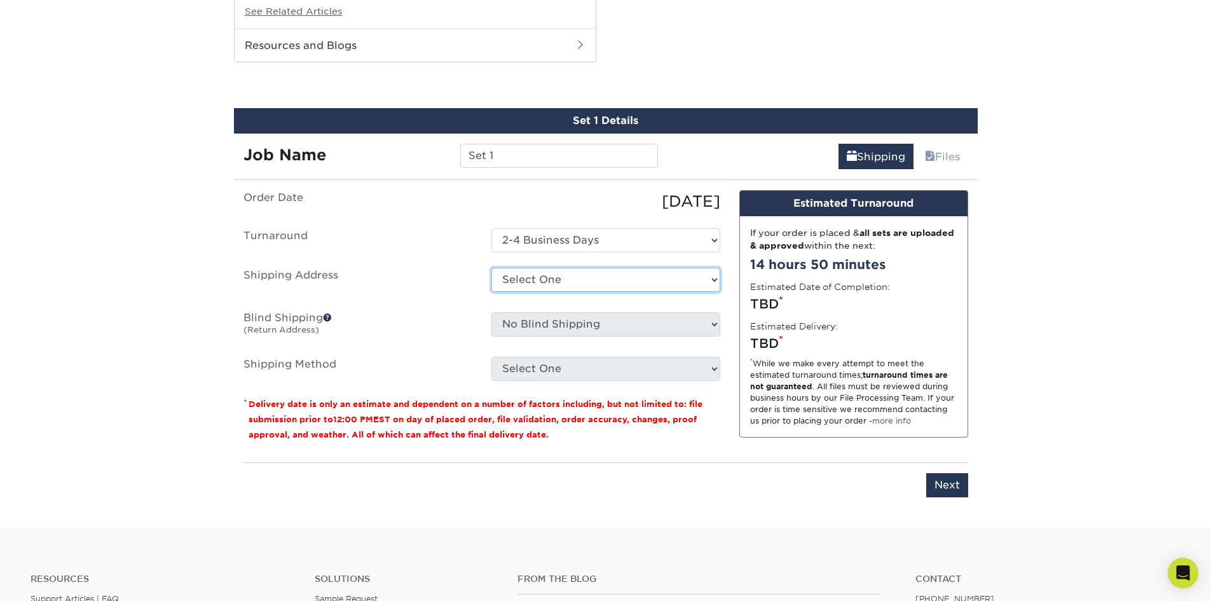
click at [620, 278] on select "Select One + Add New Address - Login" at bounding box center [606, 280] width 229 height 24
select select "newaddress"
click at [492, 268] on select "Select One + Add New Address - Login" at bounding box center [606, 280] width 229 height 24
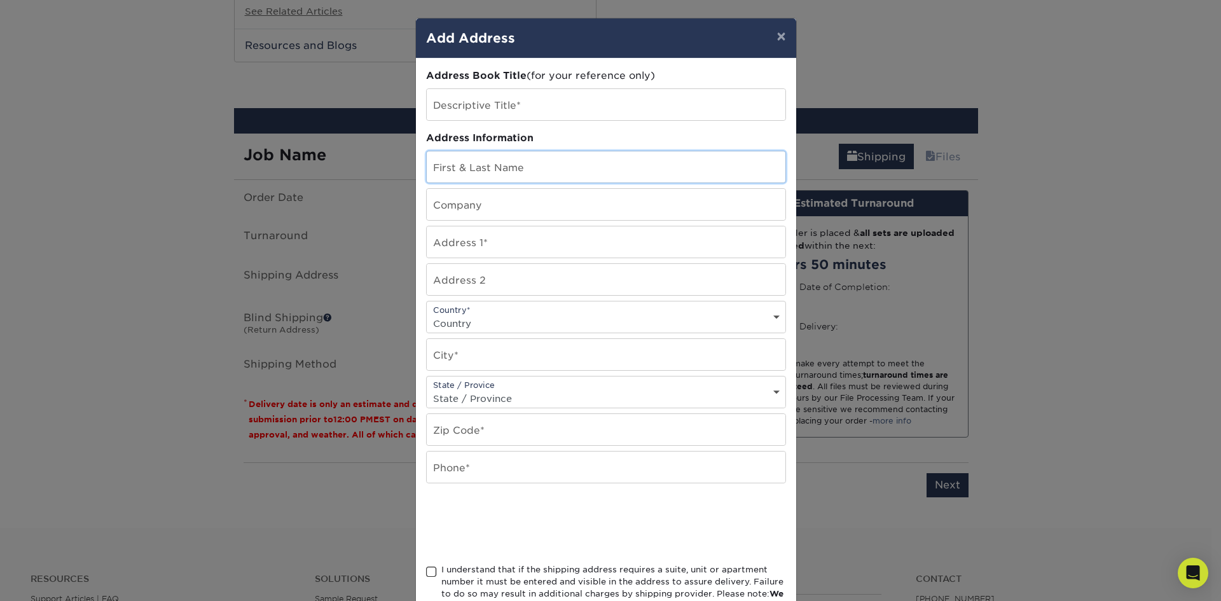
click at [542, 169] on input "text" at bounding box center [606, 166] width 359 height 31
type input "[PERSON_NAME]"
type input "[STREET_ADDRESS][PERSON_NAME]"
type input "Apt F89"
select select "US"
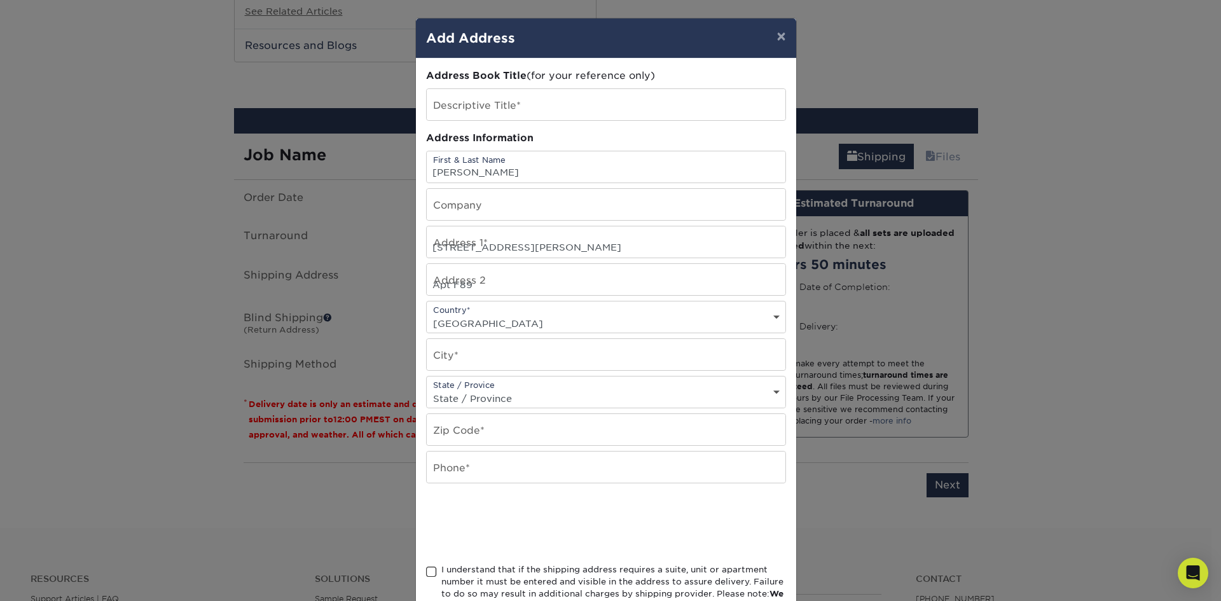
type input "Hot Springs"
select select "AR"
type input "71901"
type input "8707332177"
click at [549, 116] on input "text" at bounding box center [606, 104] width 359 height 31
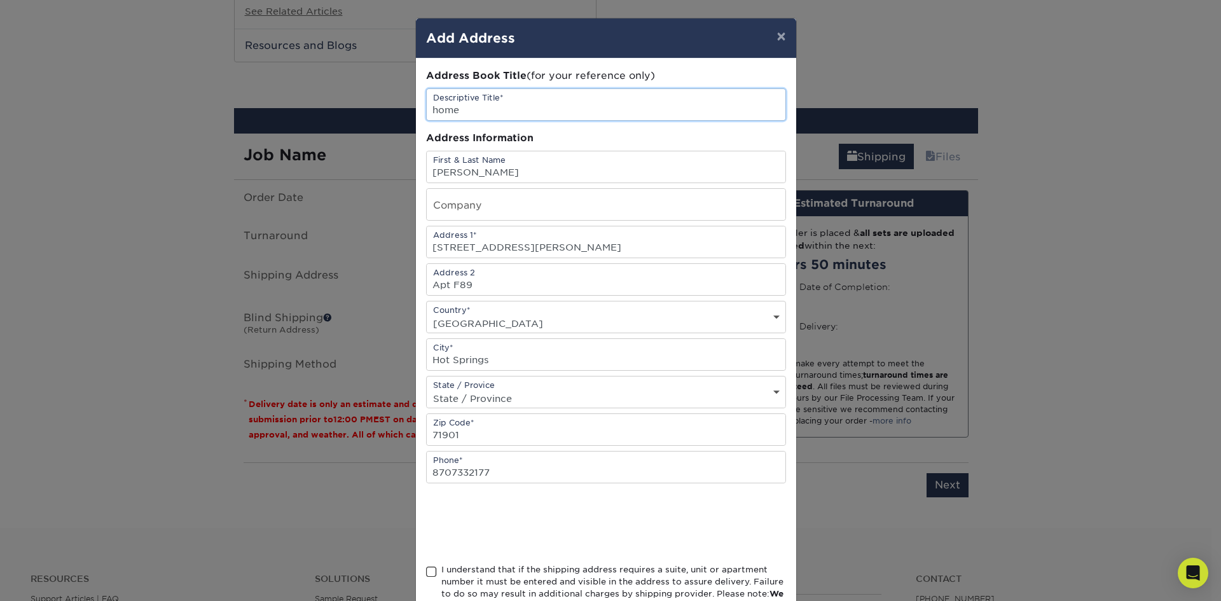
type input "home"
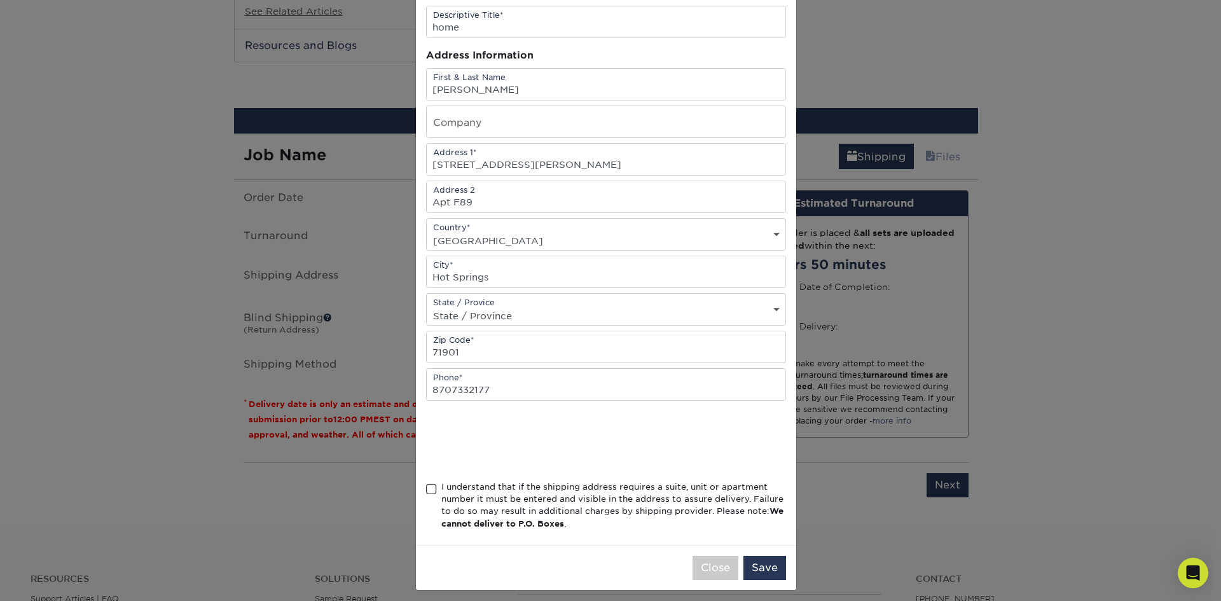
scroll to position [90, 0]
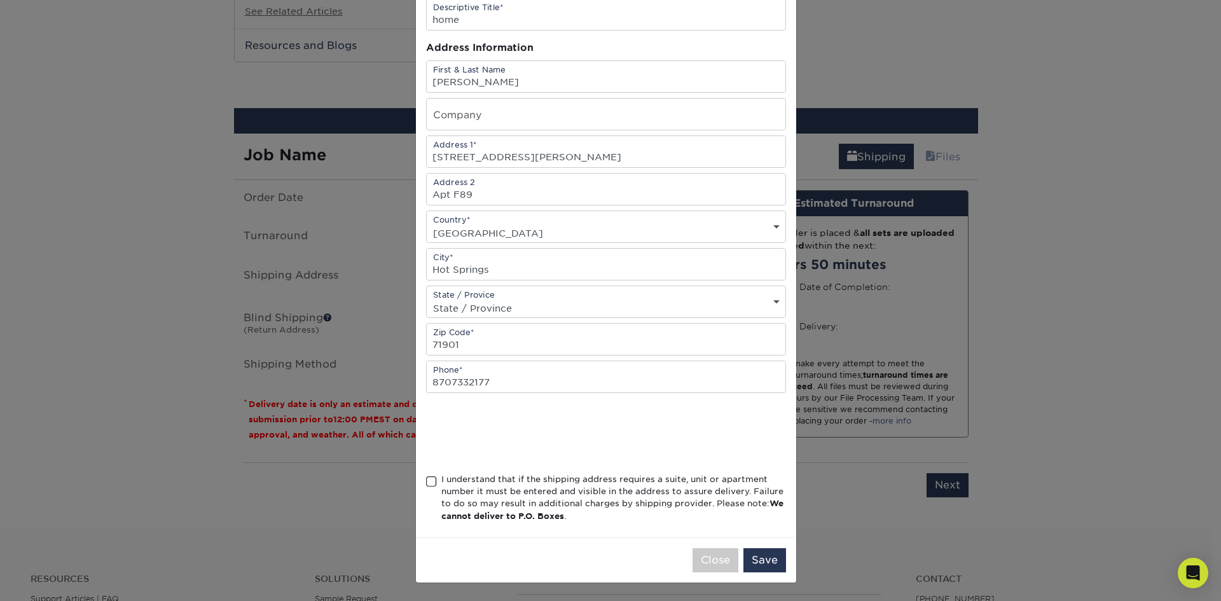
click at [499, 481] on div "I understand that if the shipping address requires a suite, unit or apartment n…" at bounding box center [613, 498] width 345 height 50
click at [0, 0] on input "I understand that if the shipping address requires a suite, unit or apartment n…" at bounding box center [0, 0] width 0 height 0
click at [759, 561] on button "Save" at bounding box center [764, 560] width 43 height 24
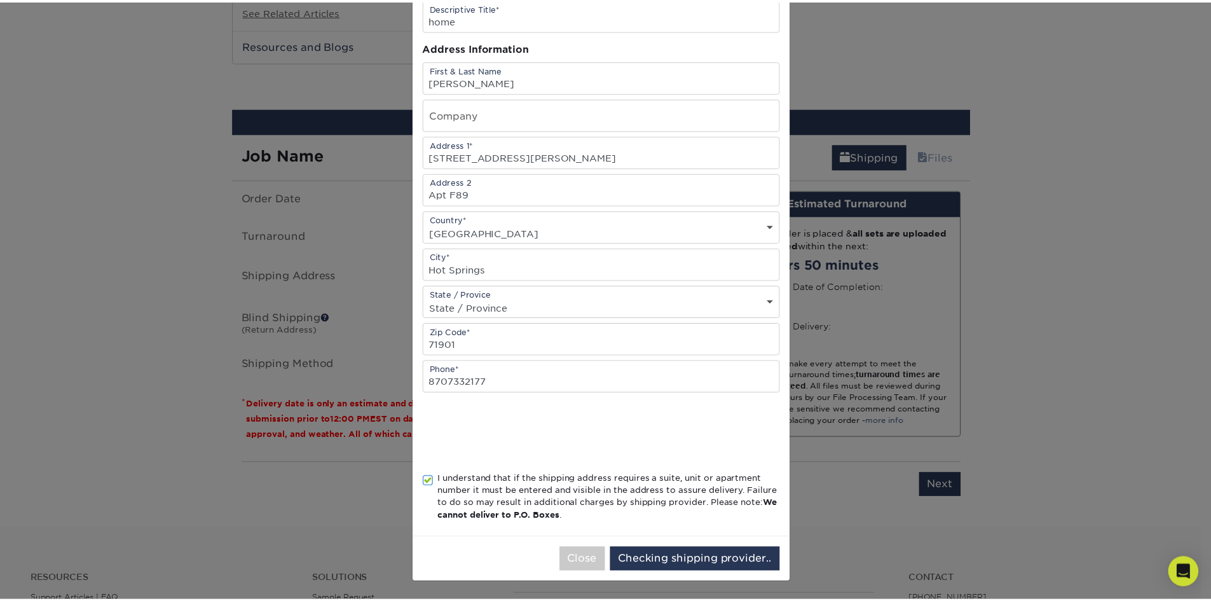
scroll to position [0, 0]
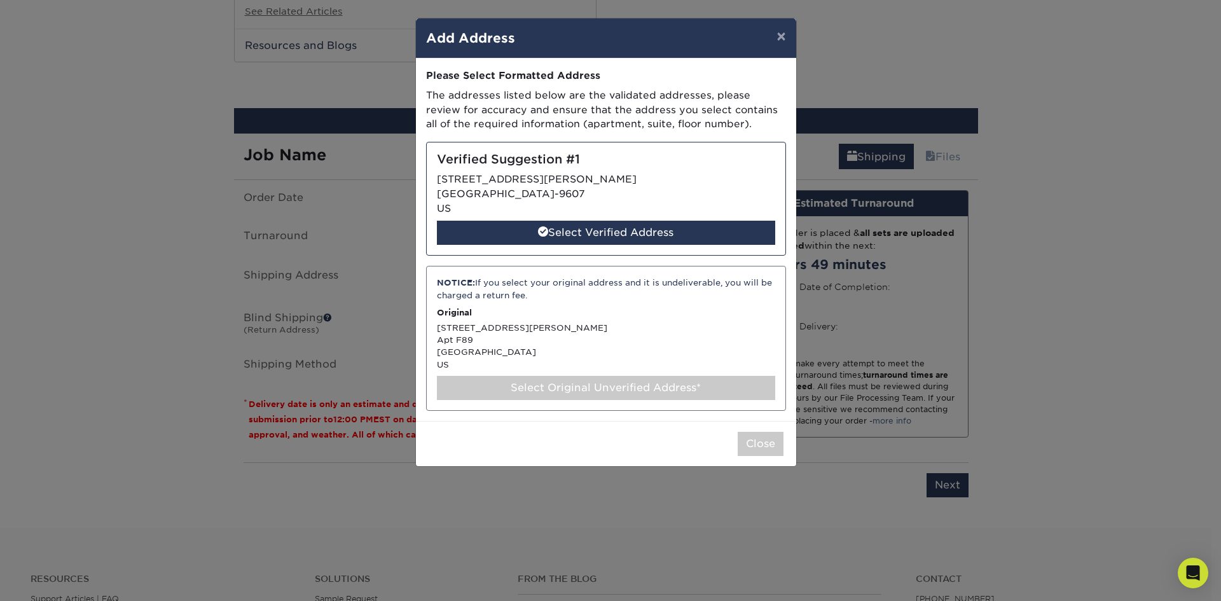
click at [576, 314] on p "Original" at bounding box center [606, 313] width 338 height 12
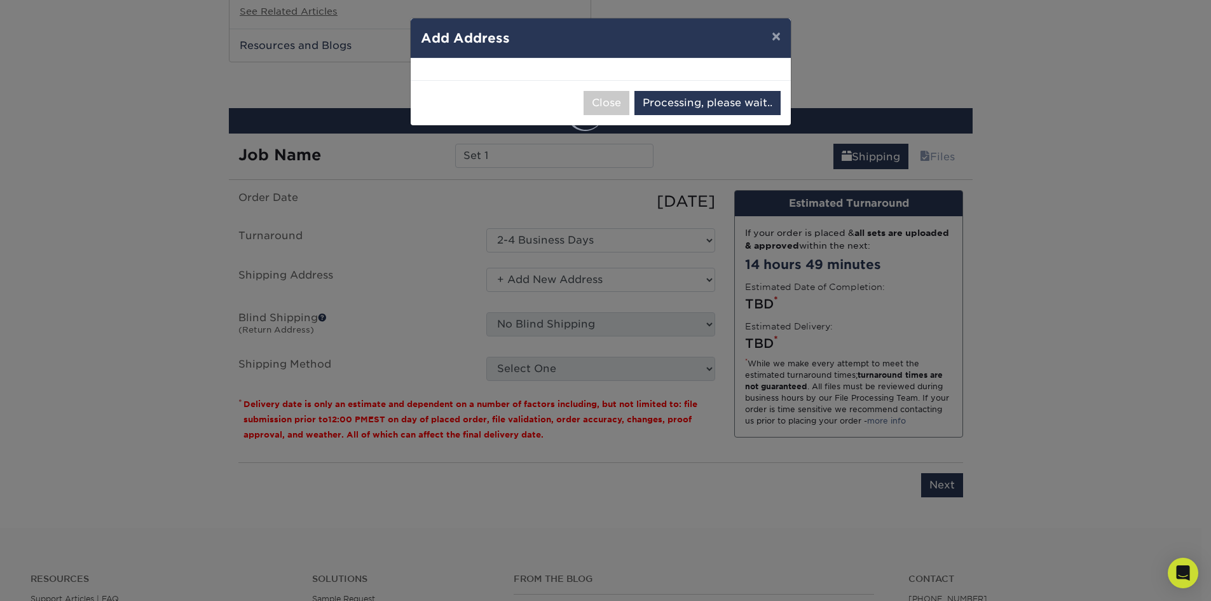
select select "285849"
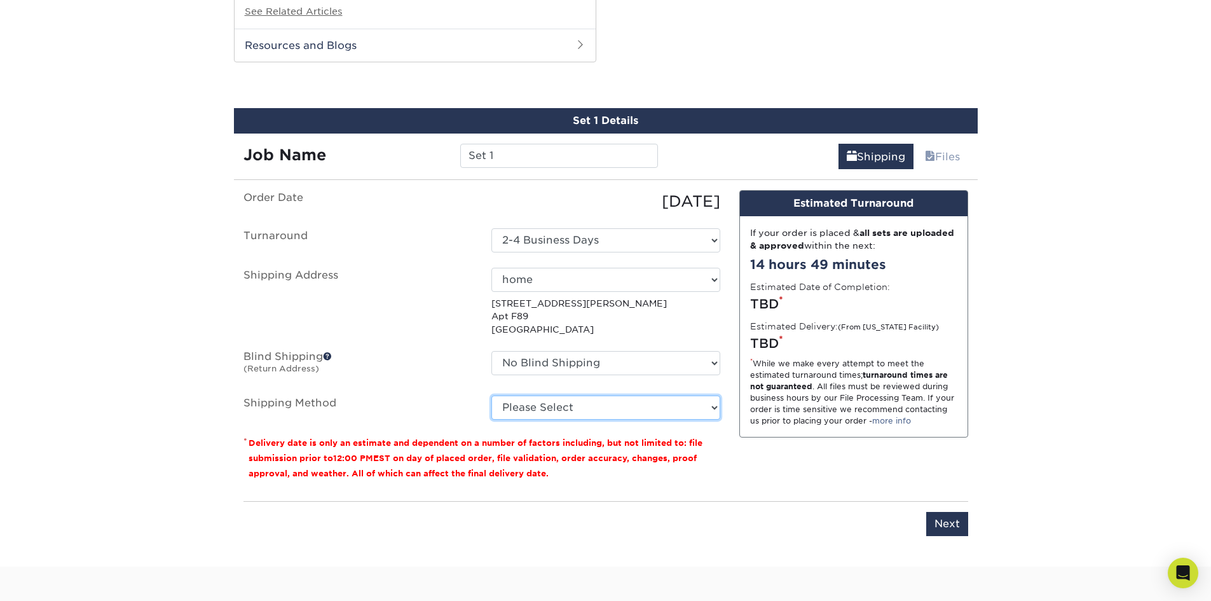
click at [592, 411] on select "Please Select Ground Shipping (+$23.90) 3 Day Shipping Service (+$29.99) 2 Day …" at bounding box center [606, 408] width 229 height 24
select select "03"
click at [492, 396] on select "Please Select Ground Shipping (+$23.90) 3 Day Shipping Service (+$29.99) 2 Day …" at bounding box center [606, 408] width 229 height 24
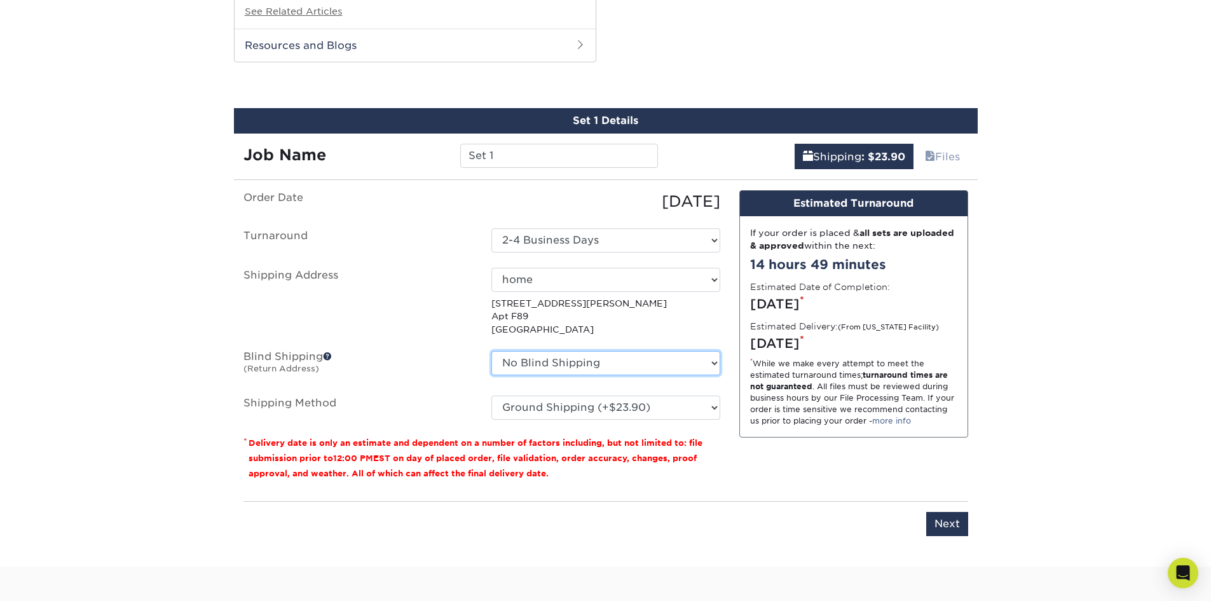
click at [575, 366] on select "No Blind Shipping + Add New Address" at bounding box center [606, 363] width 229 height 24
click at [937, 522] on input "Next" at bounding box center [948, 524] width 42 height 24
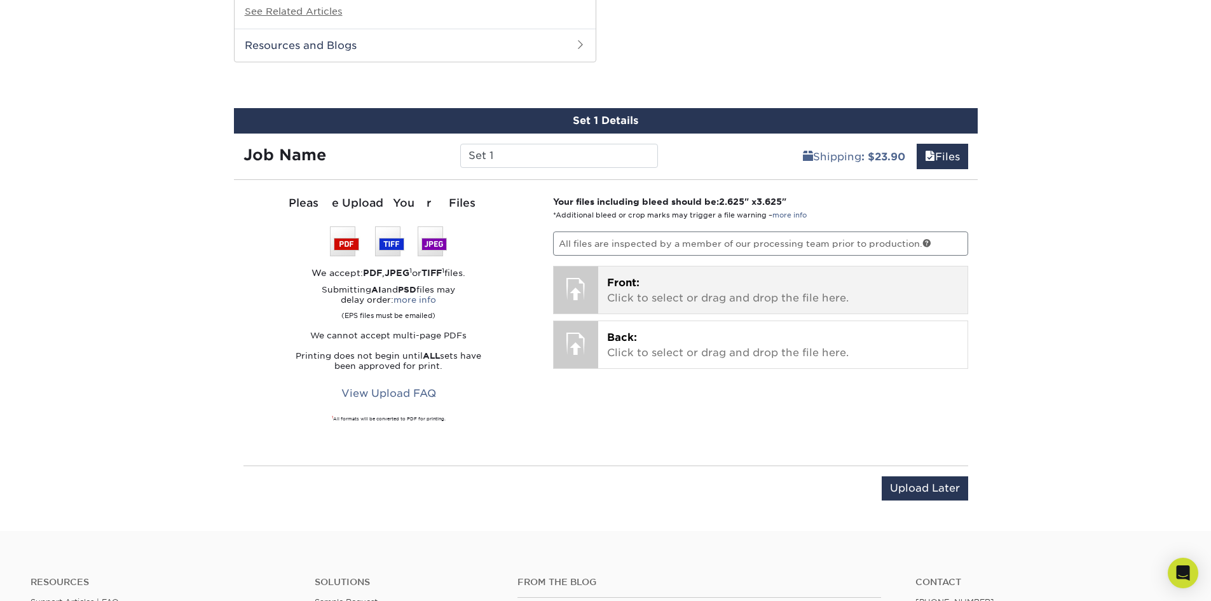
click at [631, 286] on span "Front:" at bounding box center [623, 283] width 32 height 12
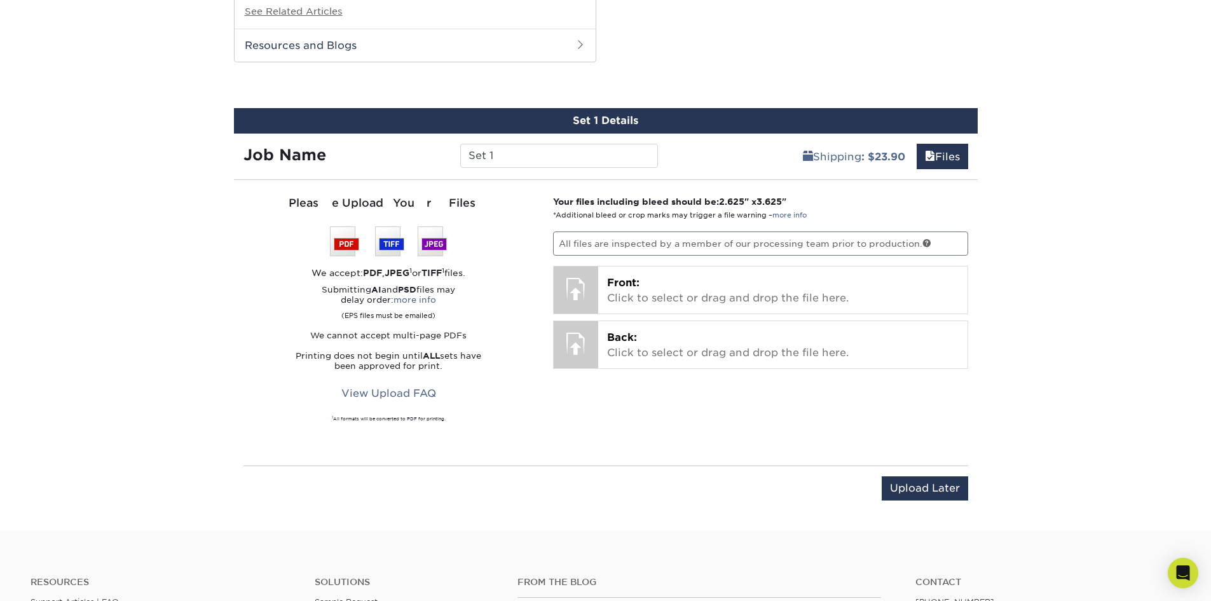
click at [478, 397] on div "Please Upload Your Files We accept: PDF , JPEG 1 or TIFF 1 files. Submitting AI…" at bounding box center [389, 322] width 291 height 255
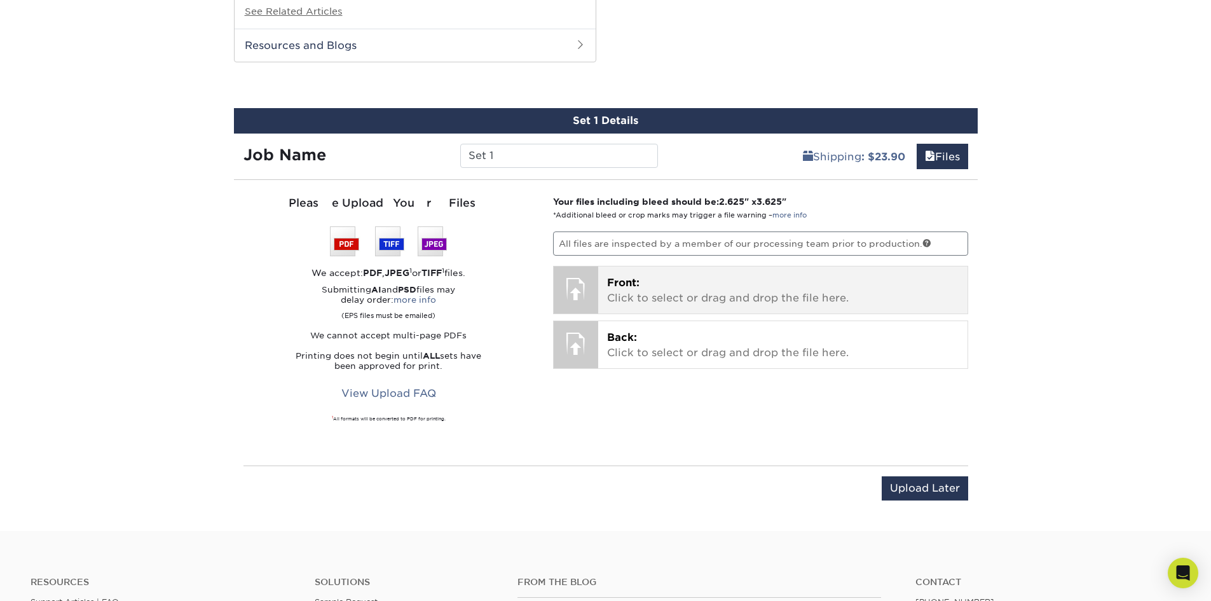
click at [603, 299] on div "Front: Click to select or drag and drop the file here. Choose file" at bounding box center [782, 289] width 369 height 47
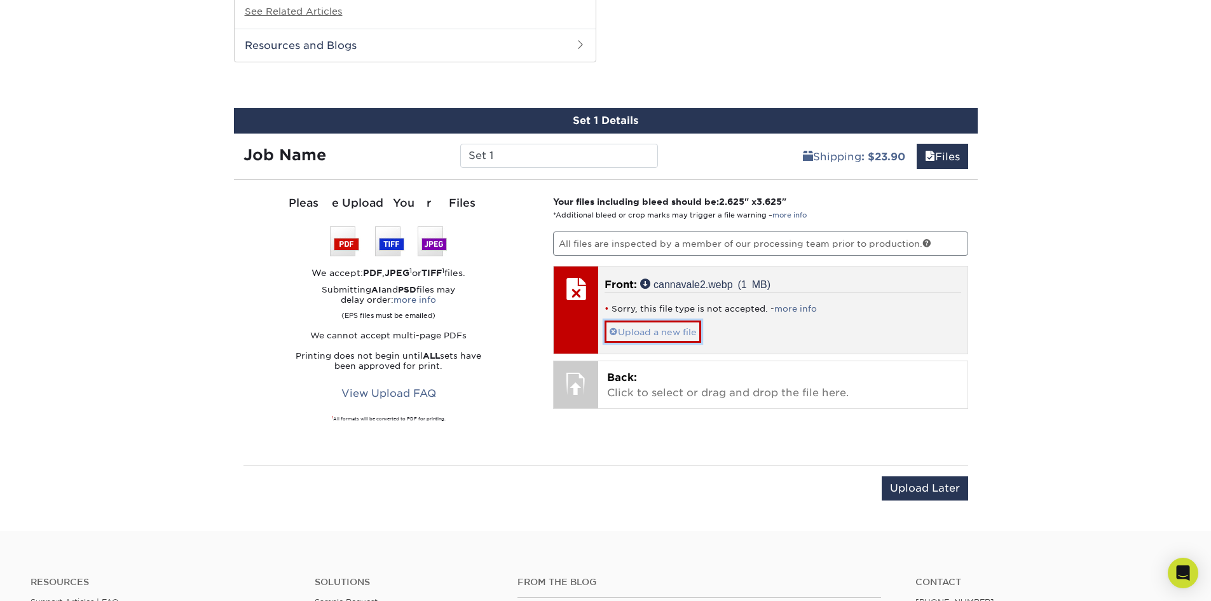
click at [673, 329] on link "Upload a new file" at bounding box center [653, 332] width 97 height 22
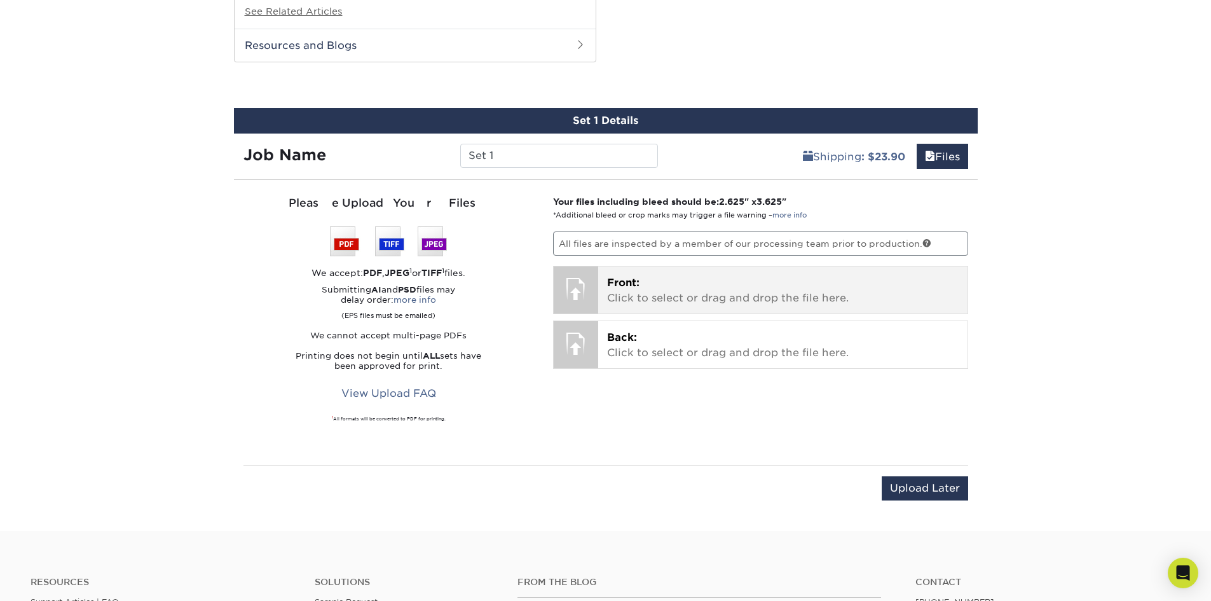
click at [688, 294] on p "Front: Click to select or drag and drop the file here." at bounding box center [783, 290] width 352 height 31
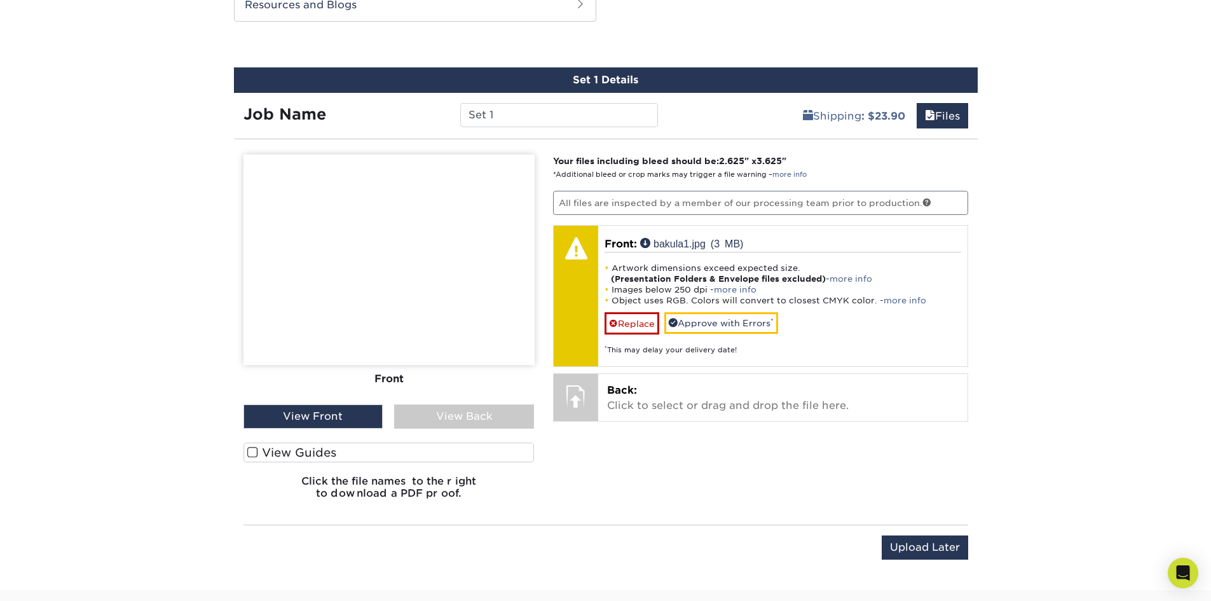
scroll to position [1075, 0]
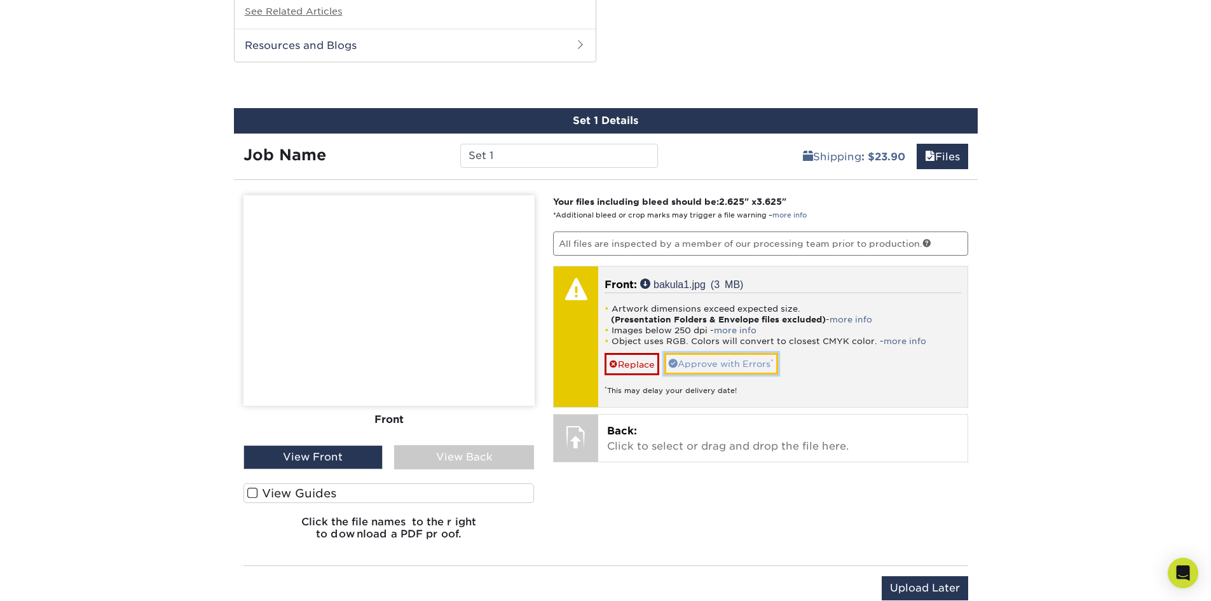
click at [737, 366] on link "Approve with Errors *" at bounding box center [722, 364] width 114 height 22
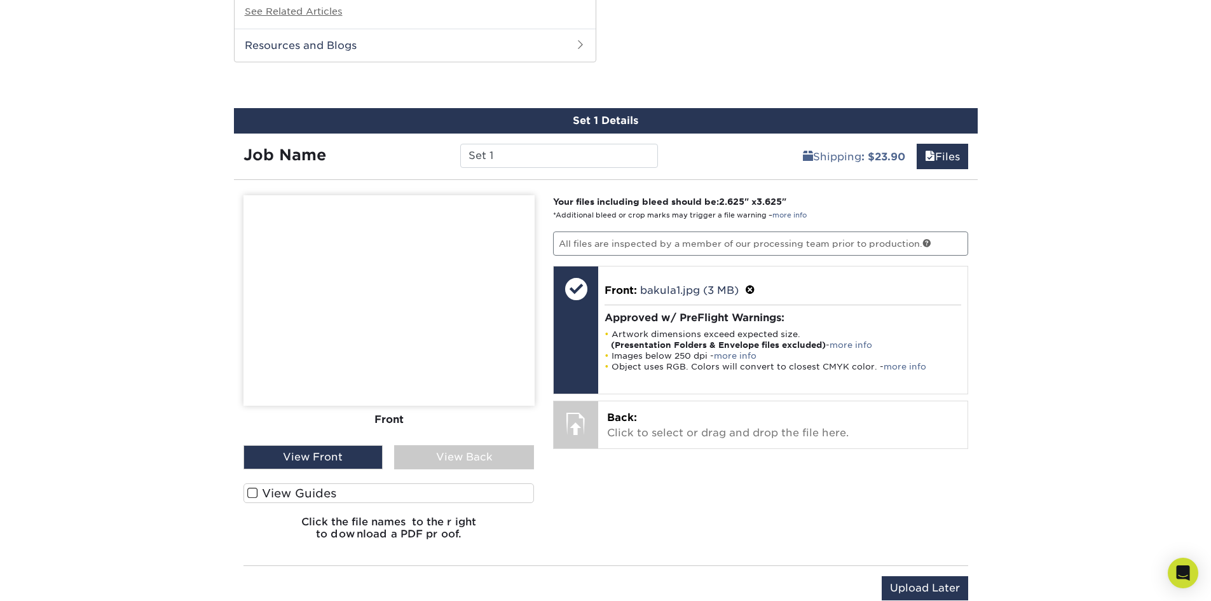
click at [317, 462] on div "View Front" at bounding box center [314, 457] width 140 height 24
click at [453, 458] on div "View Back" at bounding box center [464, 457] width 140 height 24
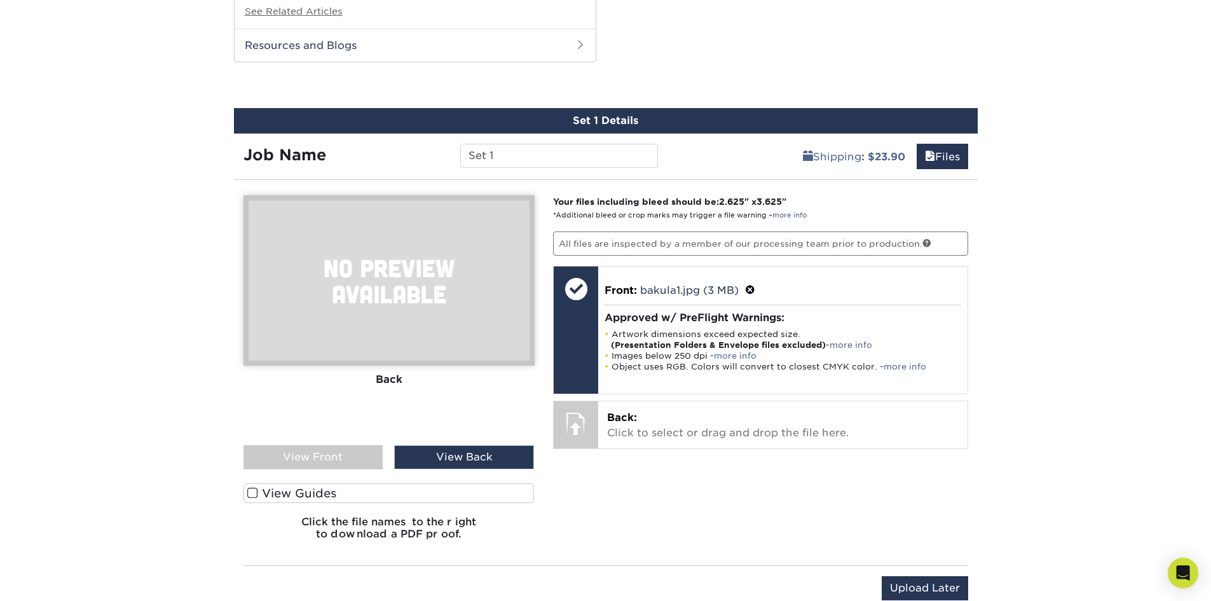
click at [324, 464] on div "View Front" at bounding box center [314, 457] width 140 height 24
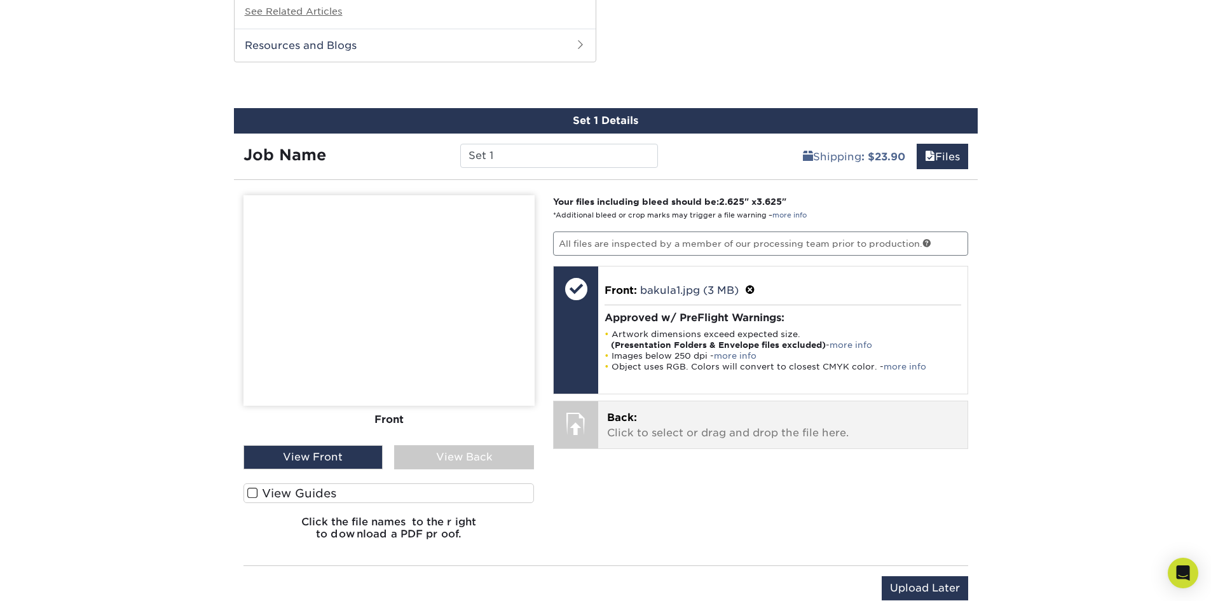
click at [734, 434] on p "Back: Click to select or drag and drop the file here." at bounding box center [783, 425] width 352 height 31
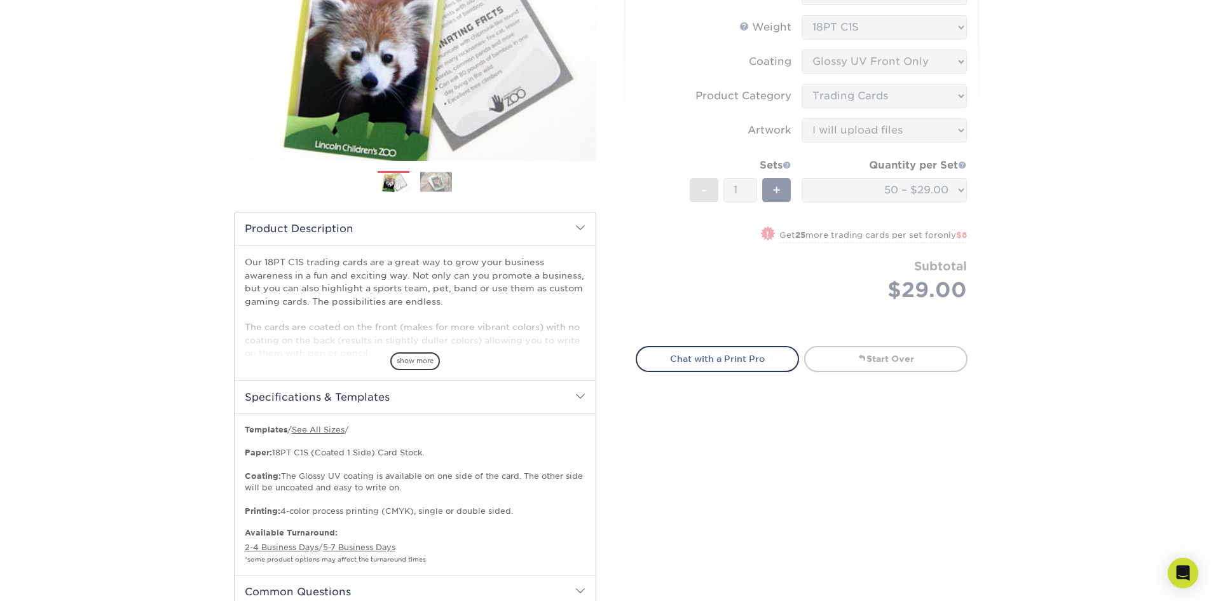
scroll to position [0, 0]
